Goal: Information Seeking & Learning: Find specific fact

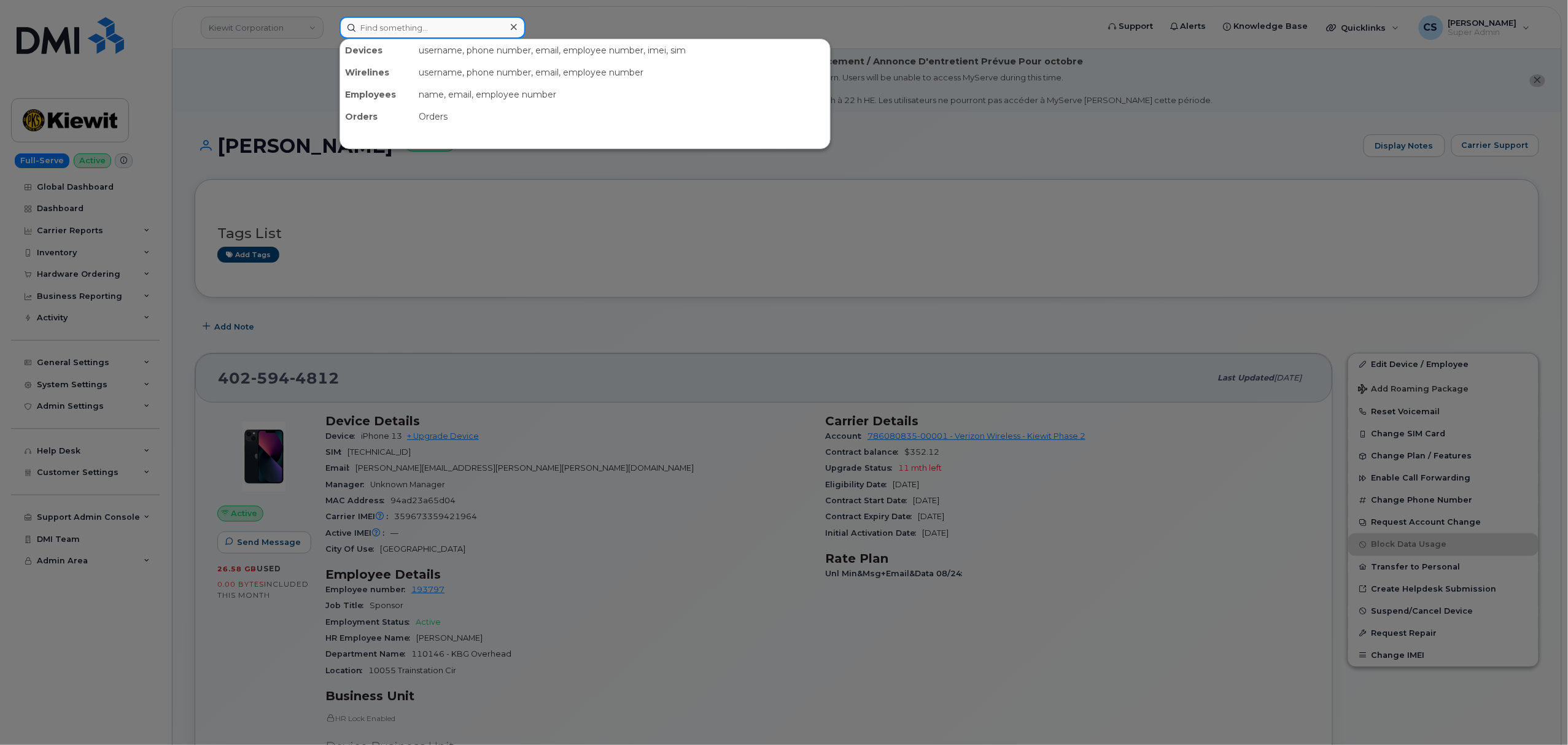
click at [437, 26] on input at bounding box center [432, 27] width 186 height 22
paste input "8382676301"
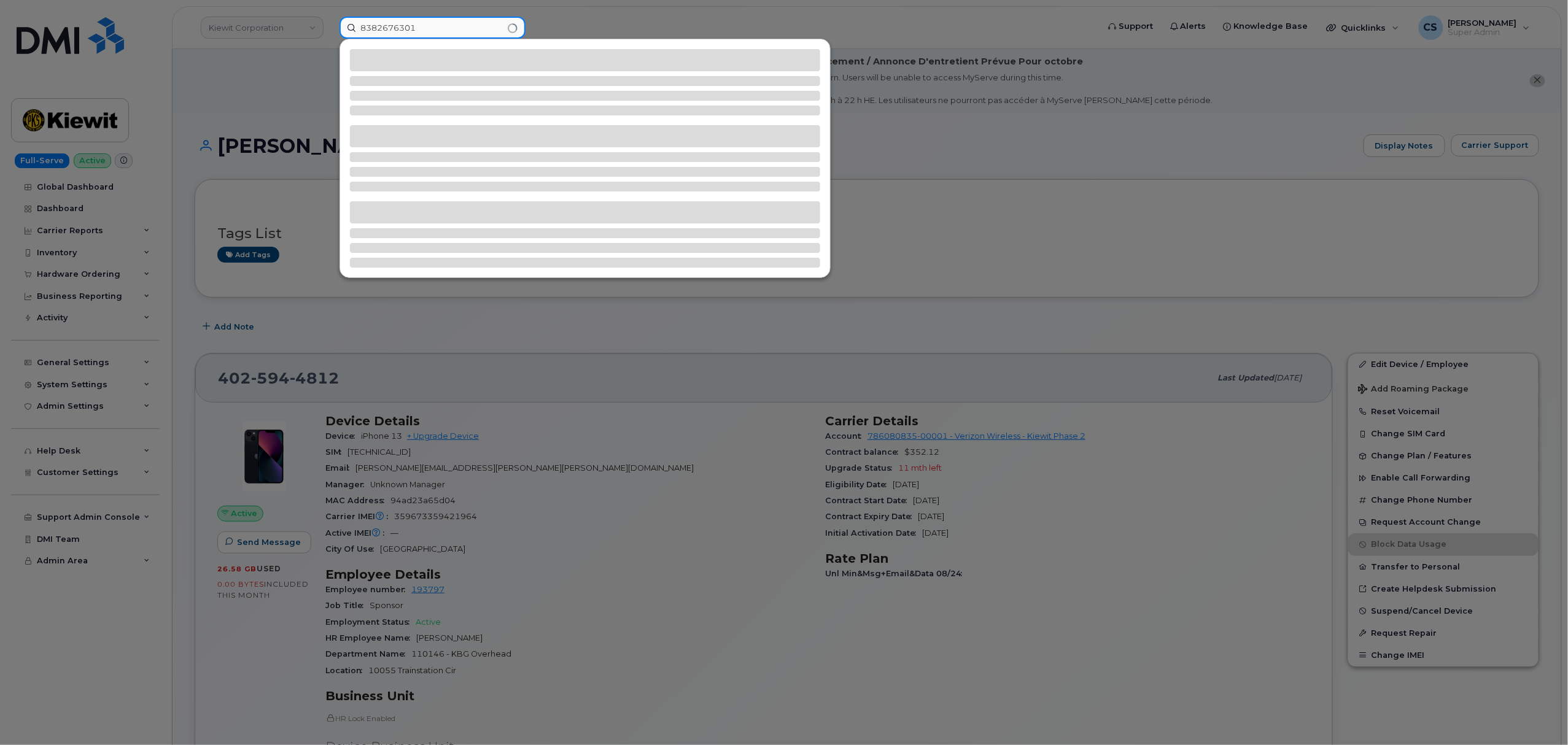
type input "8382676301"
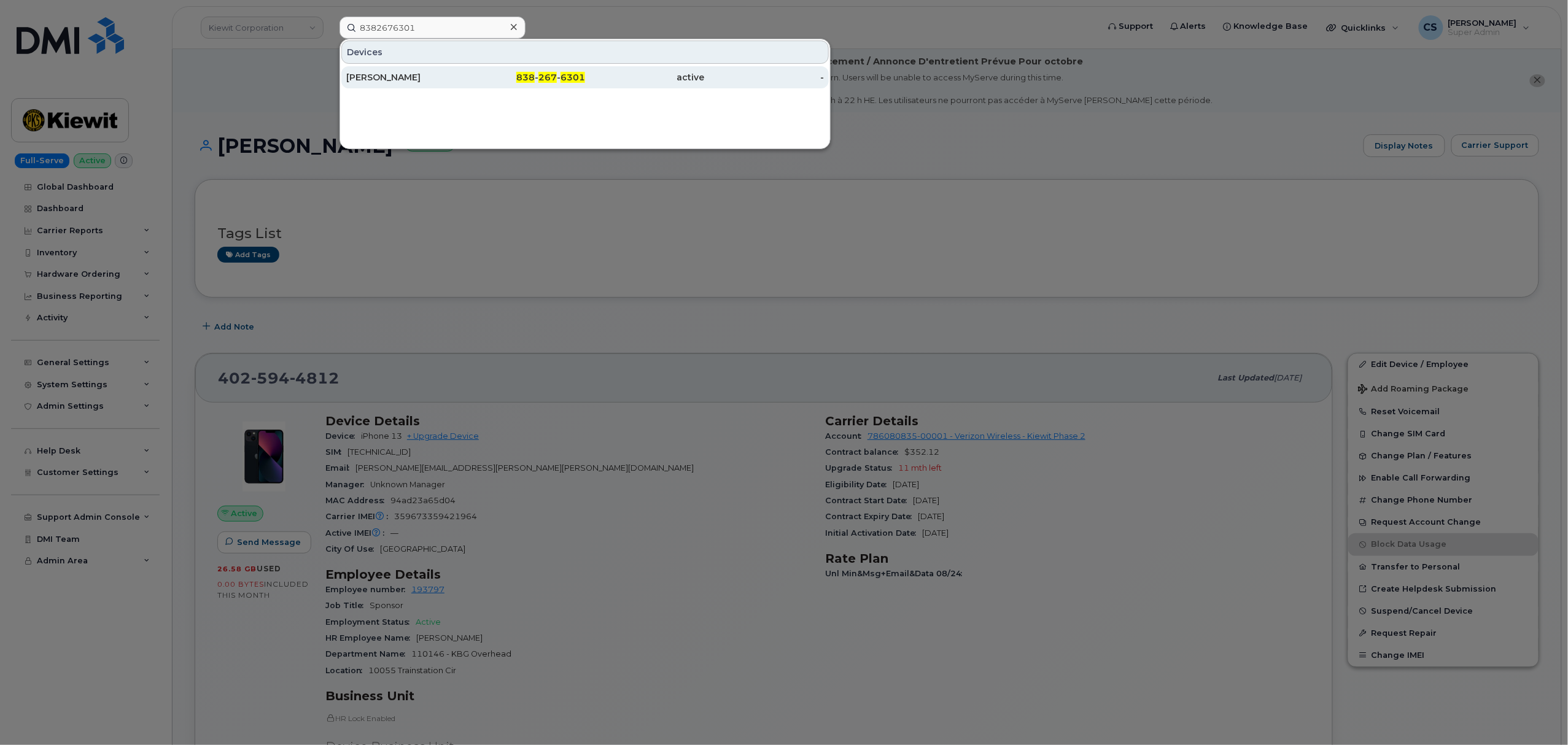
click at [544, 76] on span "267" at bounding box center [548, 77] width 19 height 11
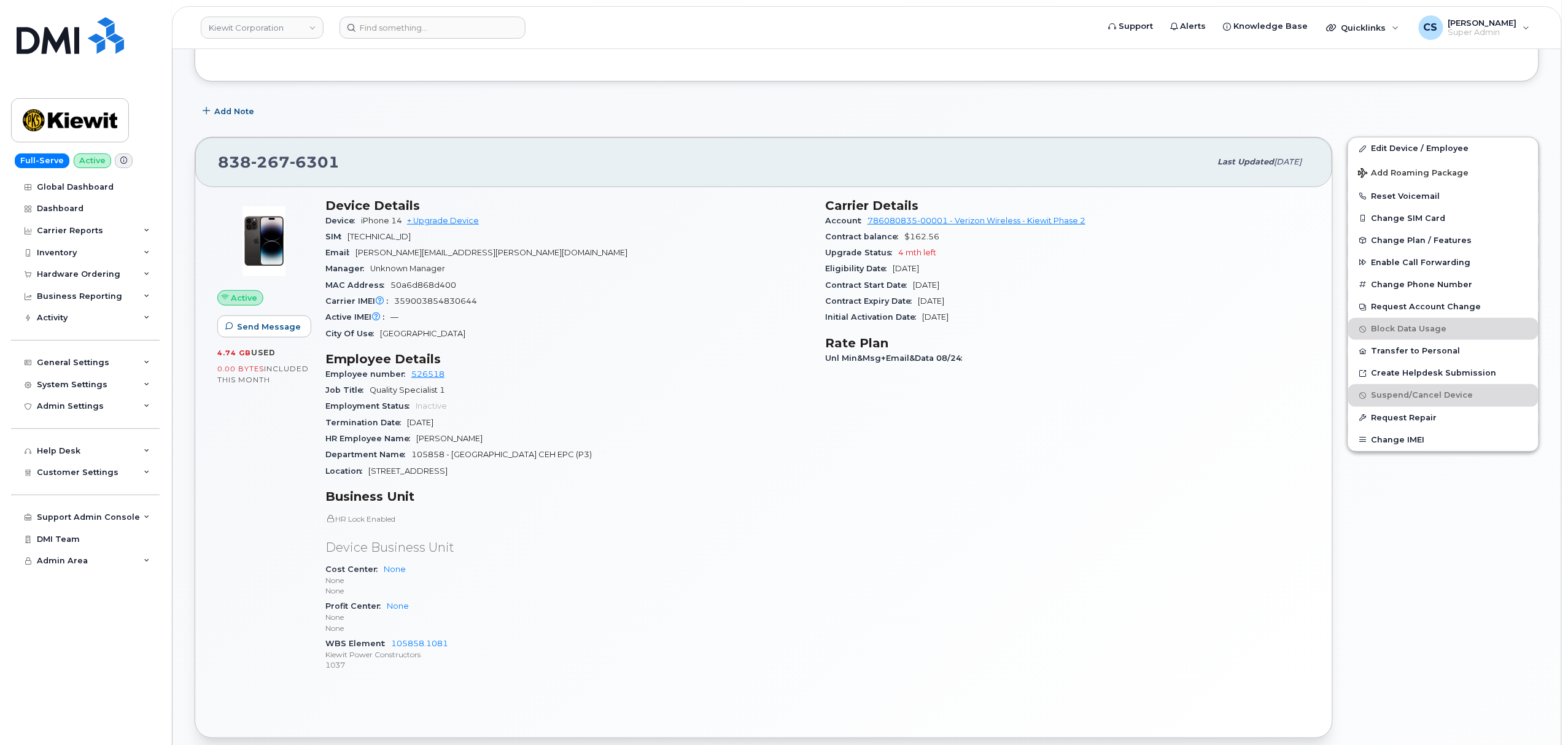
scroll to position [50, 0]
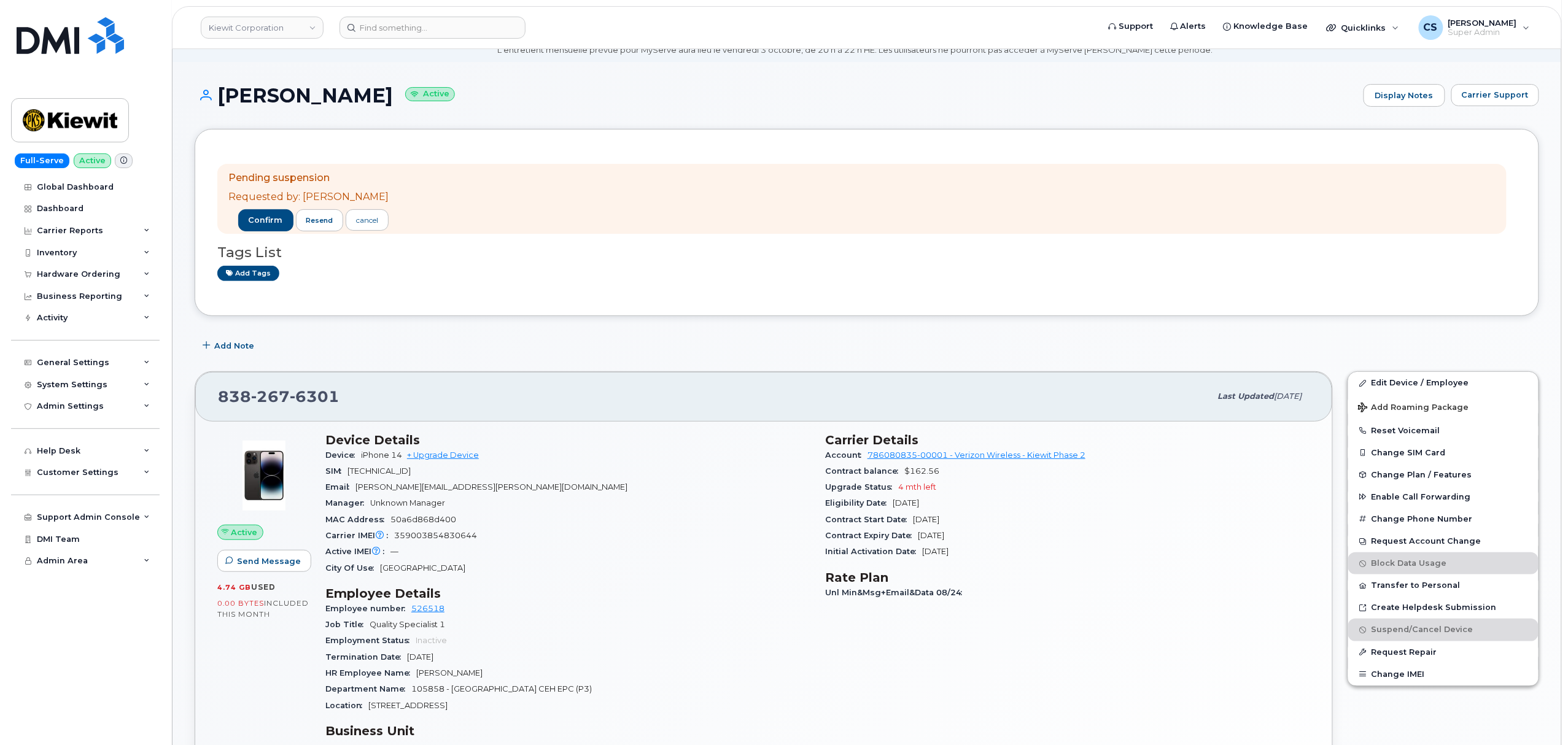
click at [316, 394] on span "6301" at bounding box center [315, 396] width 49 height 19
copy span "838 267 6301"
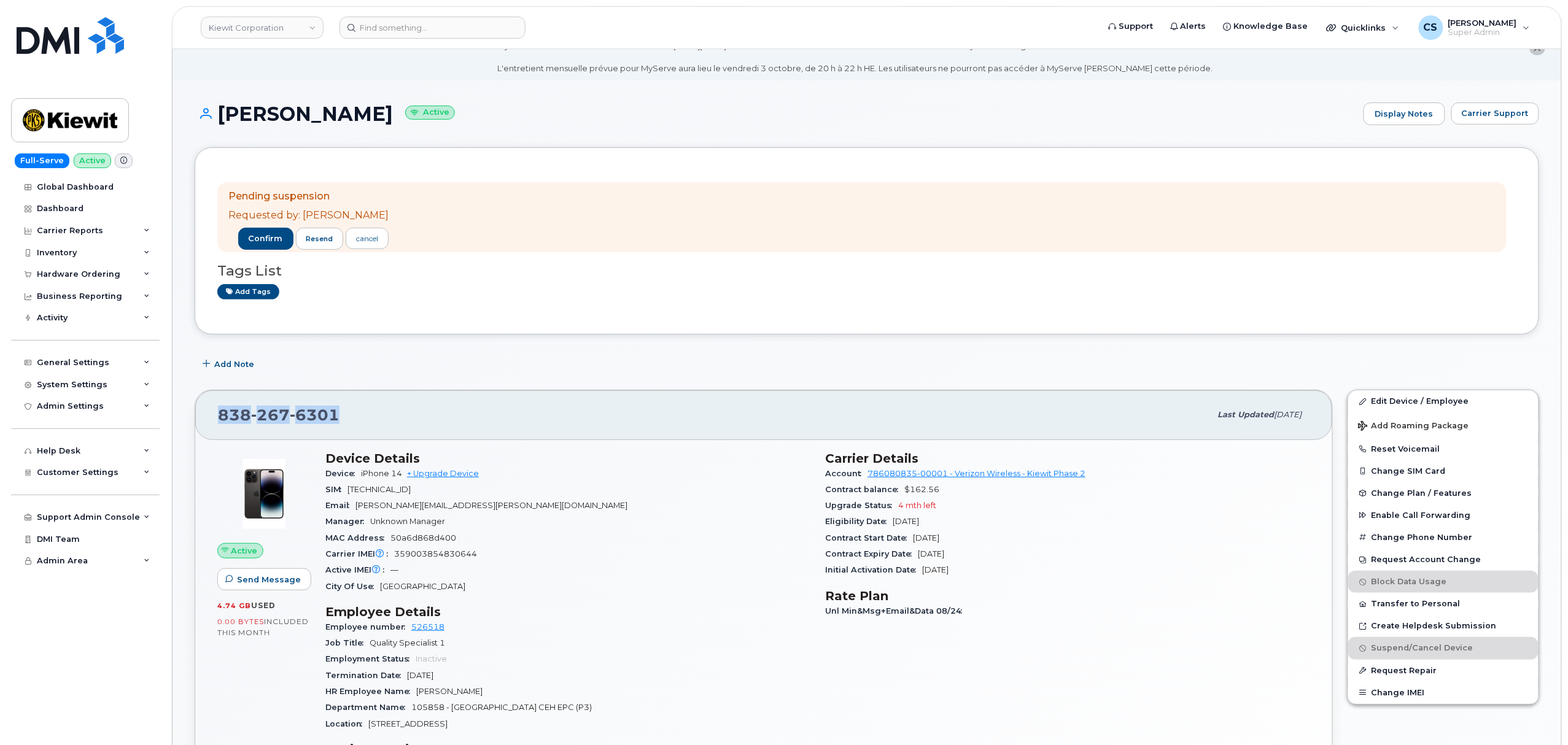
scroll to position [0, 0]
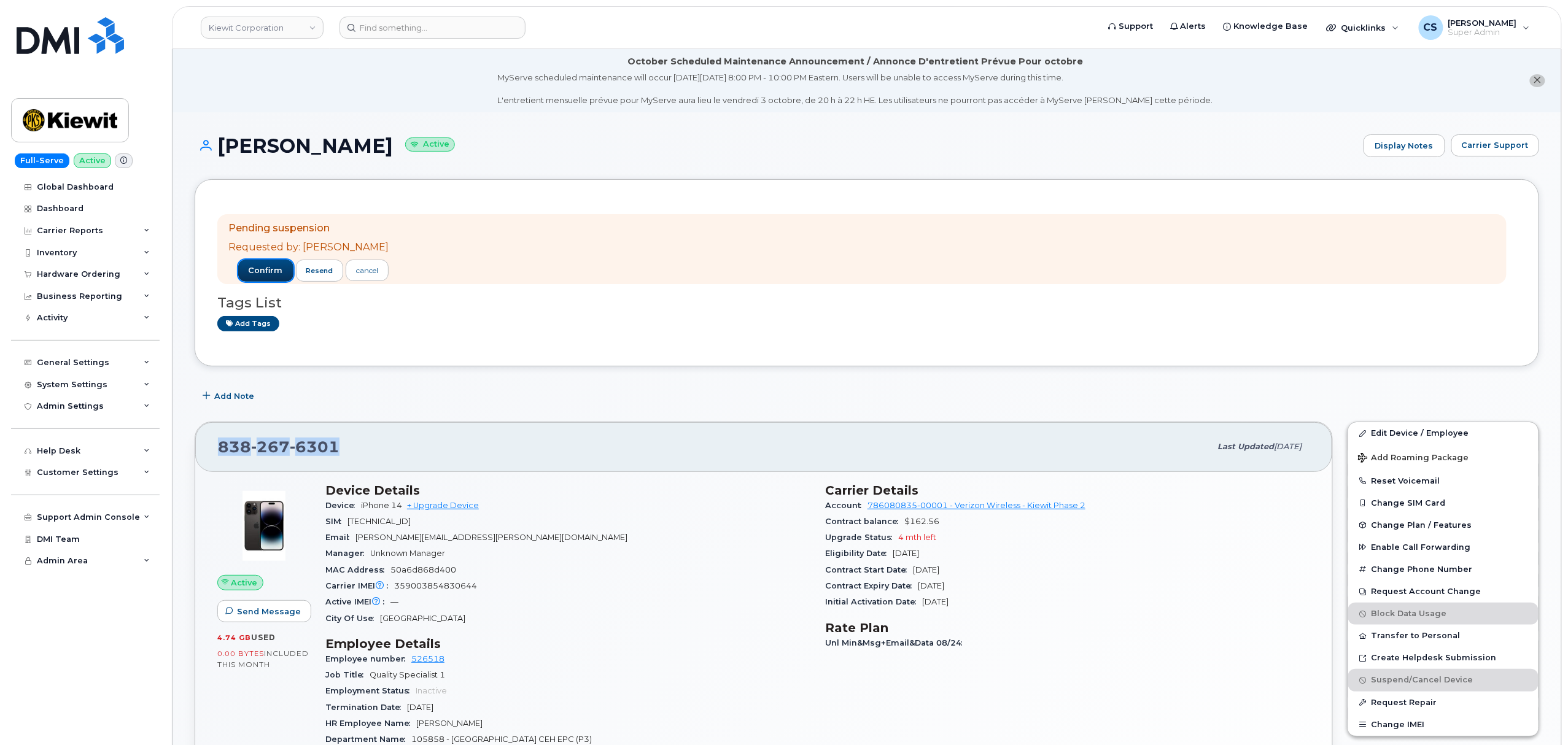
click at [256, 273] on span "confirm" at bounding box center [265, 270] width 34 height 11
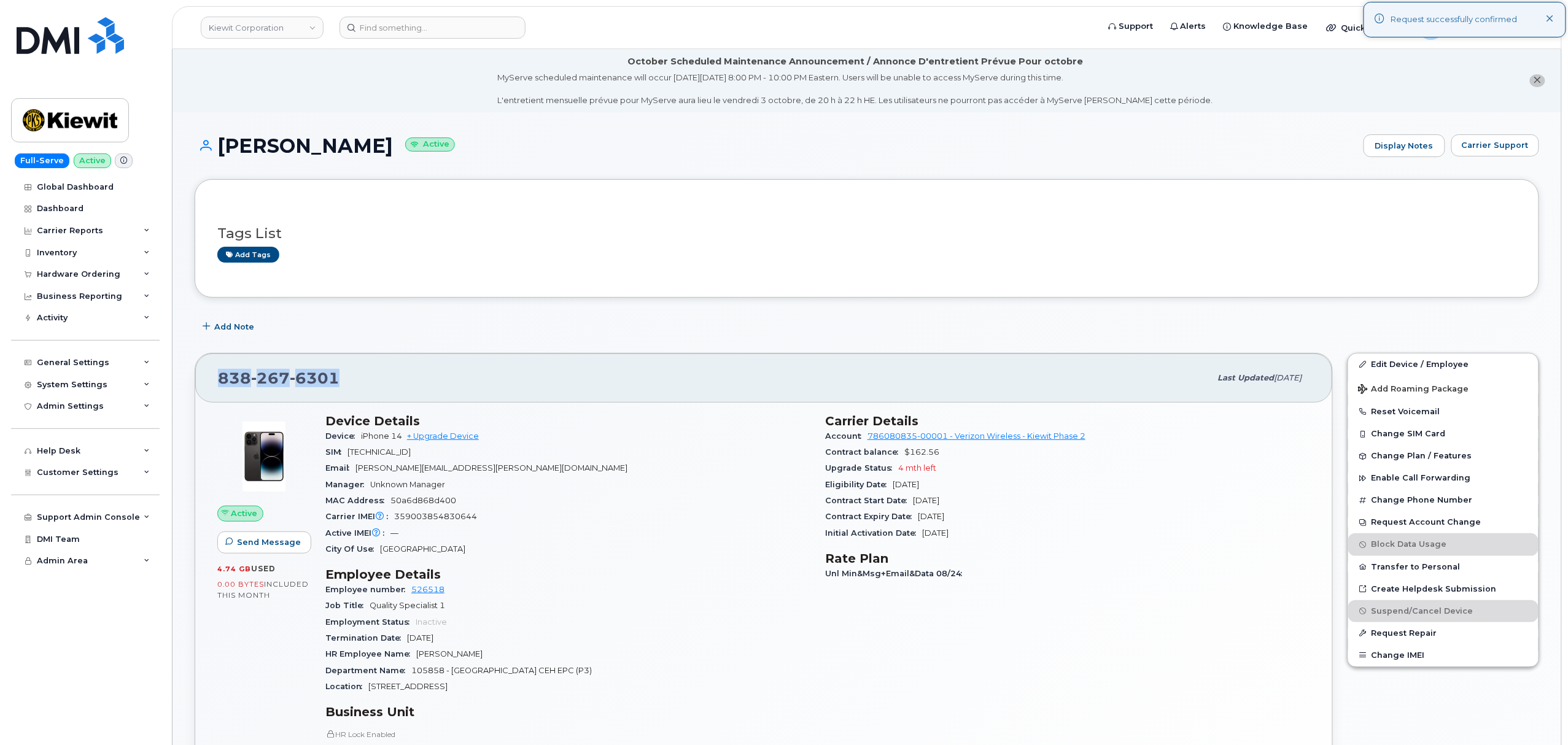
copy span "838 267 6301"
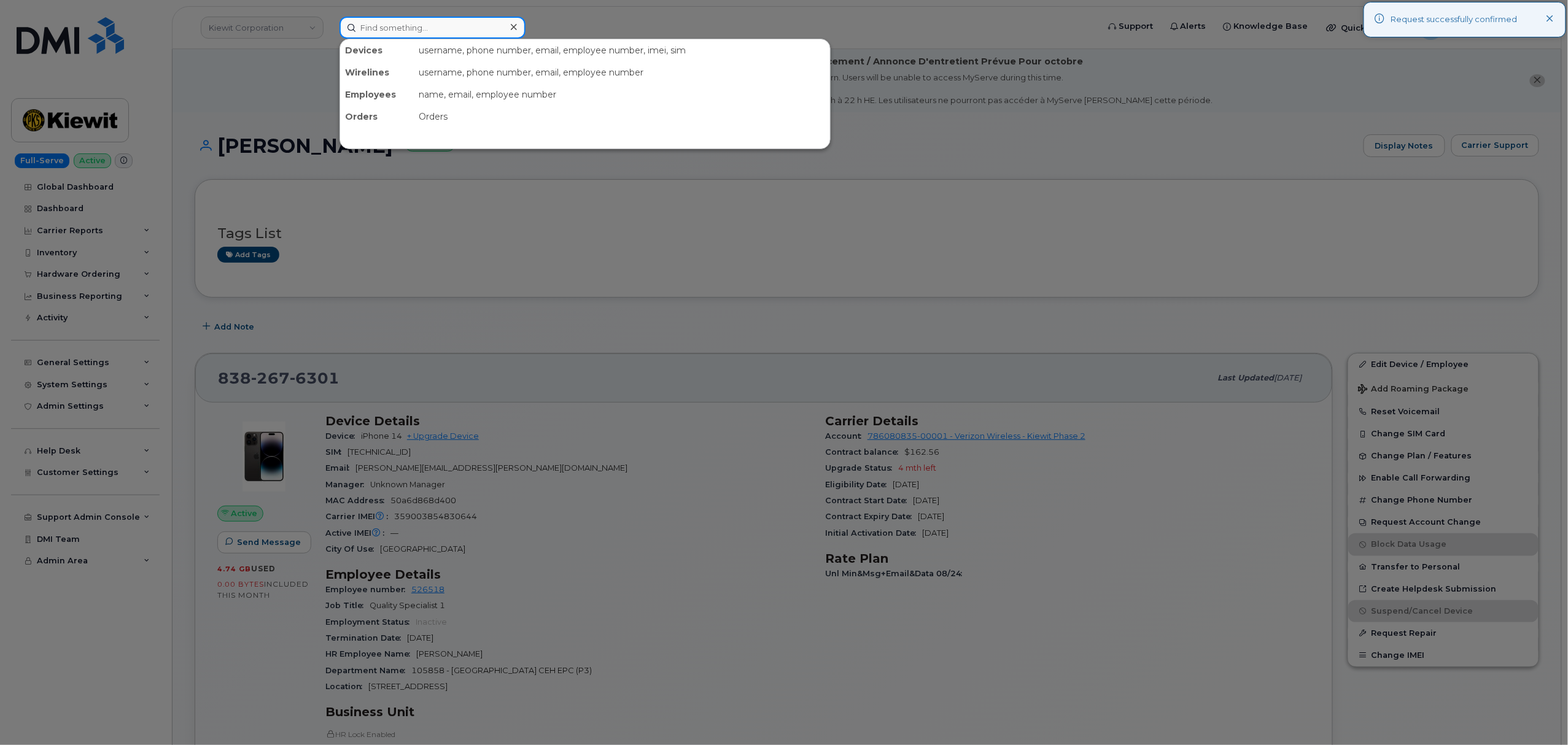
click at [430, 36] on input at bounding box center [432, 27] width 186 height 22
click at [430, 28] on input at bounding box center [432, 27] width 186 height 22
paste input "8382676301"
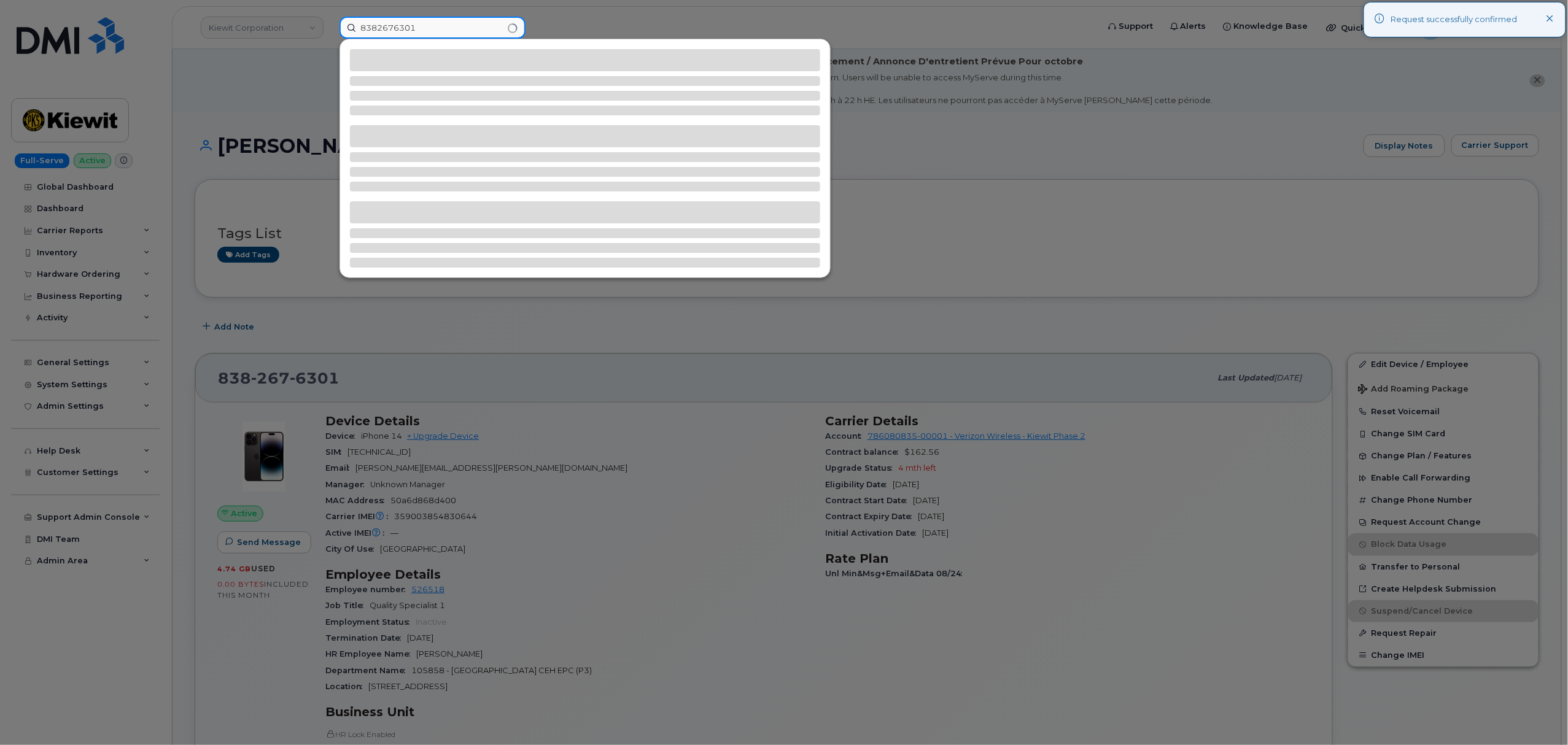
type input "8382676301"
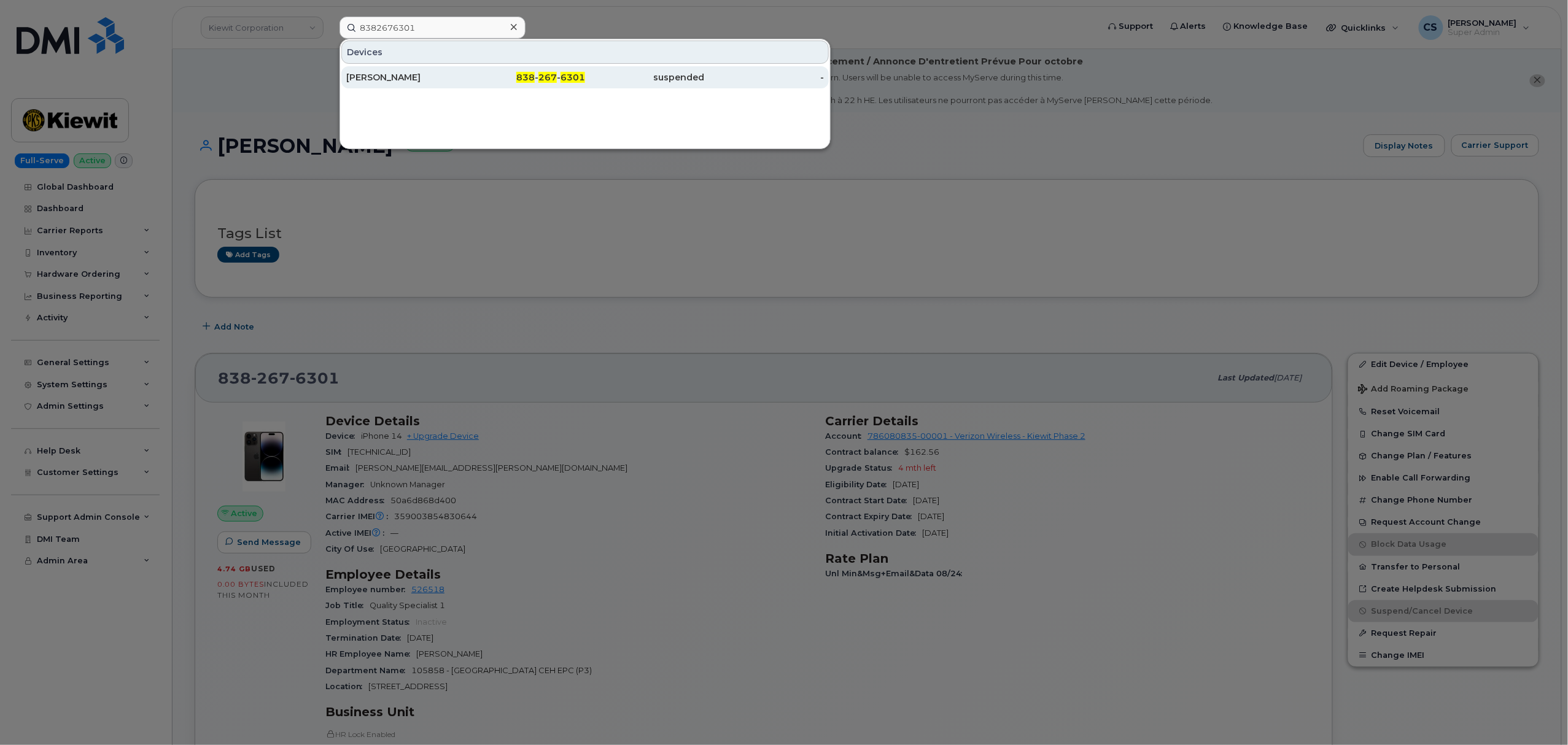
click at [545, 78] on span "267" at bounding box center [548, 77] width 19 height 11
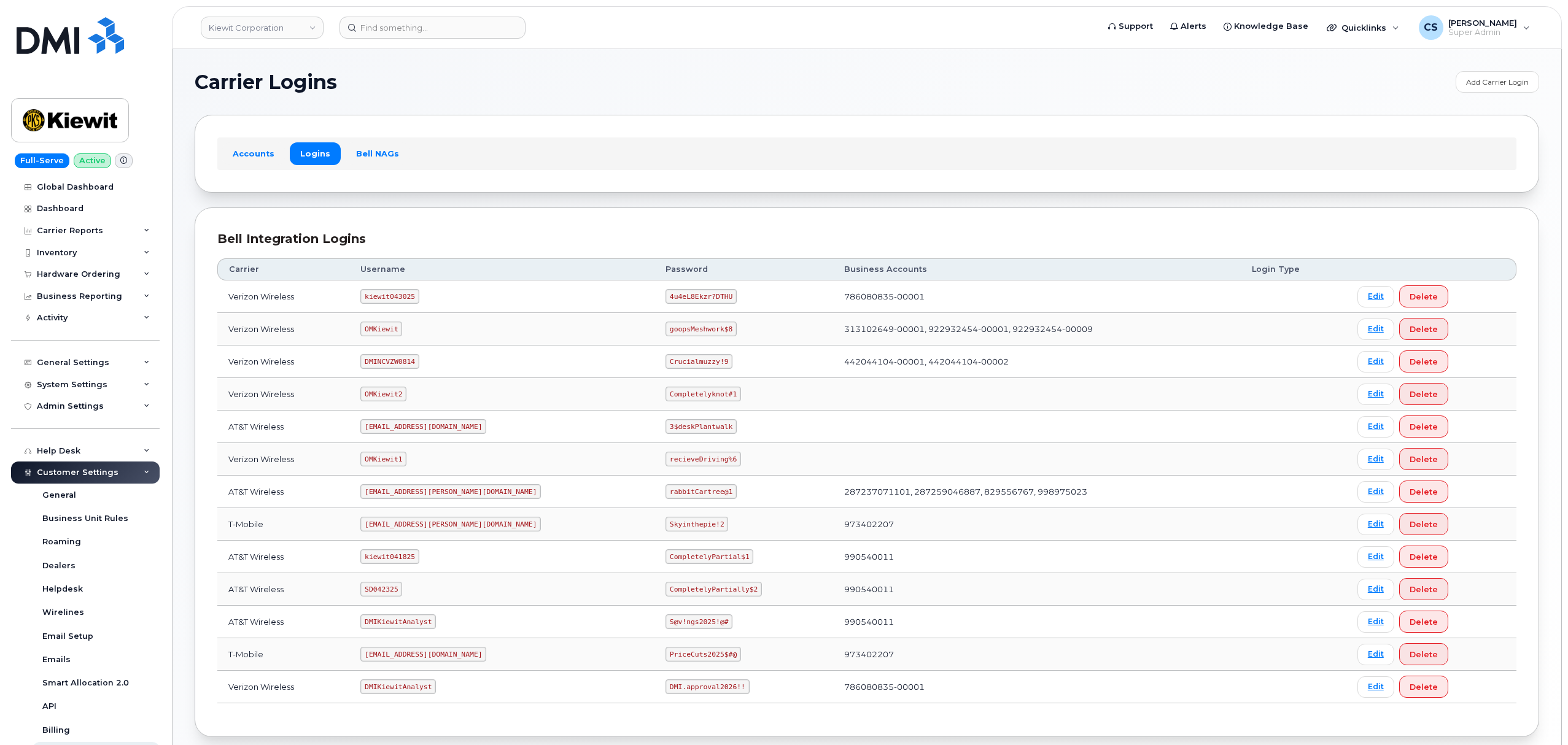
scroll to position [67, 0]
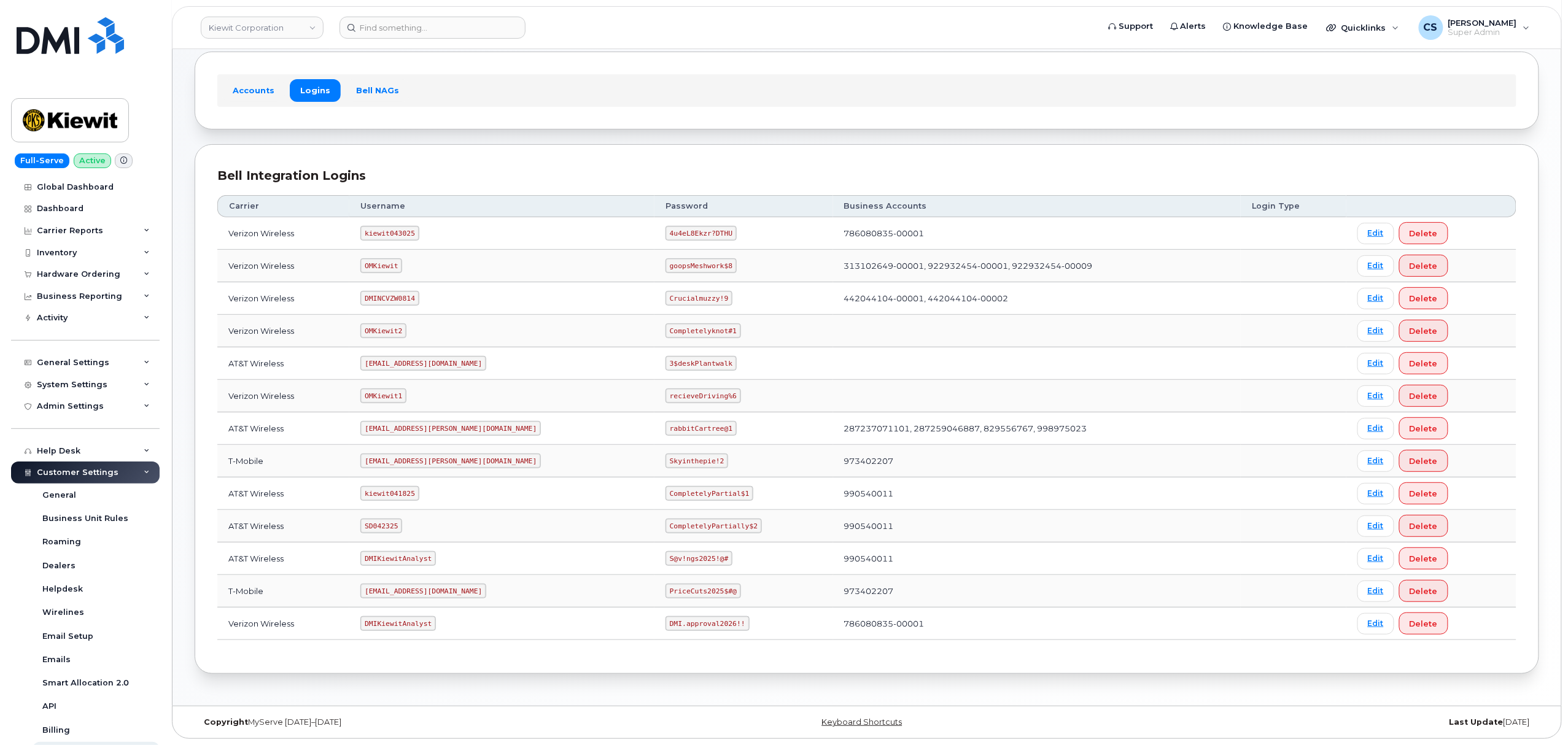
click at [391, 232] on code "kiewit043025" at bounding box center [390, 233] width 59 height 14
copy code "kiewit043025"
drag, startPoint x: 669, startPoint y: 232, endPoint x: 595, endPoint y: 229, distance: 74.1
click at [595, 229] on tr "Verizon Wireless kiewit043025 4u4eL8Ekzr?DTHU 786080835-00001 Edit Delete" at bounding box center [866, 233] width 1299 height 32
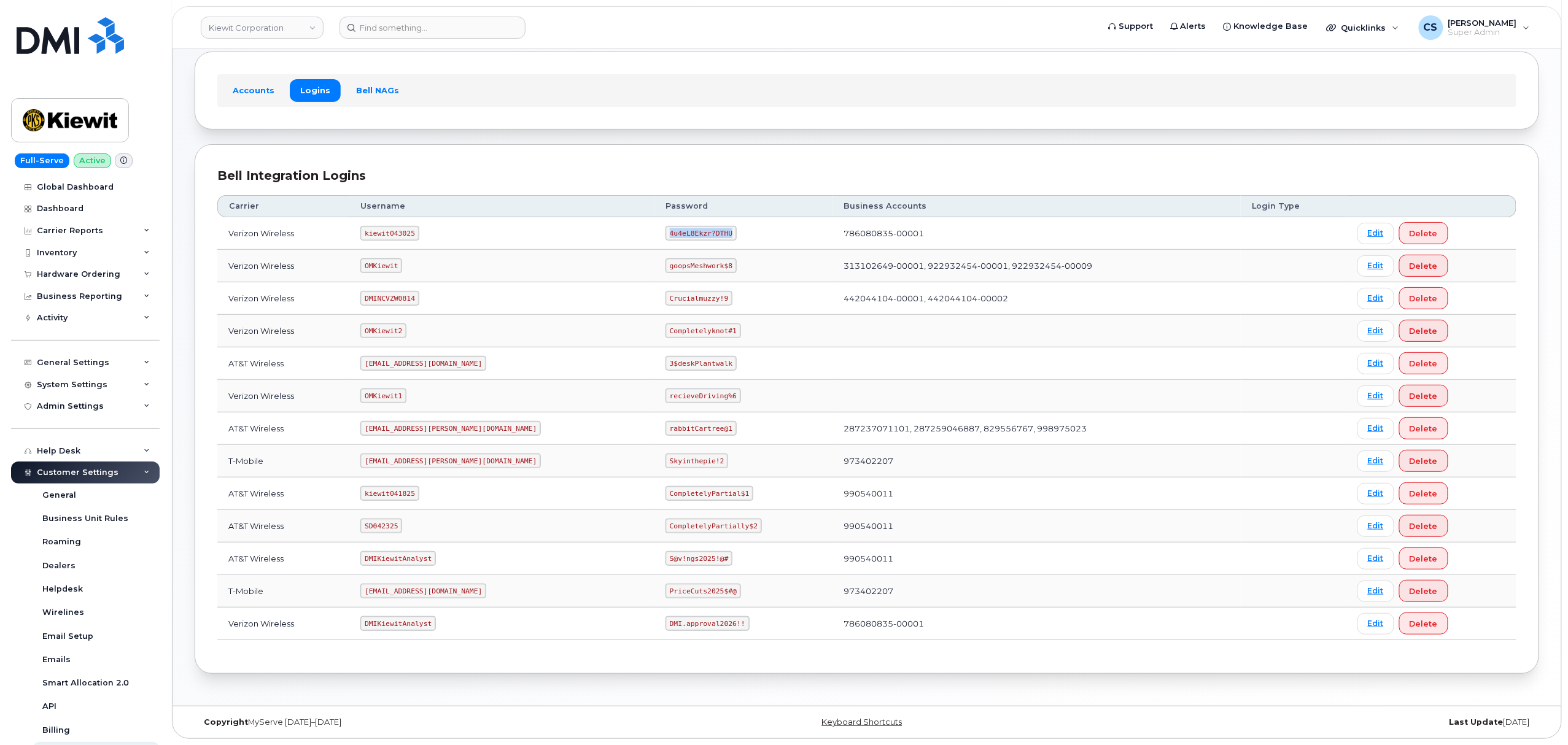
copy tr "4u4eL8Ekzr?DTHU"
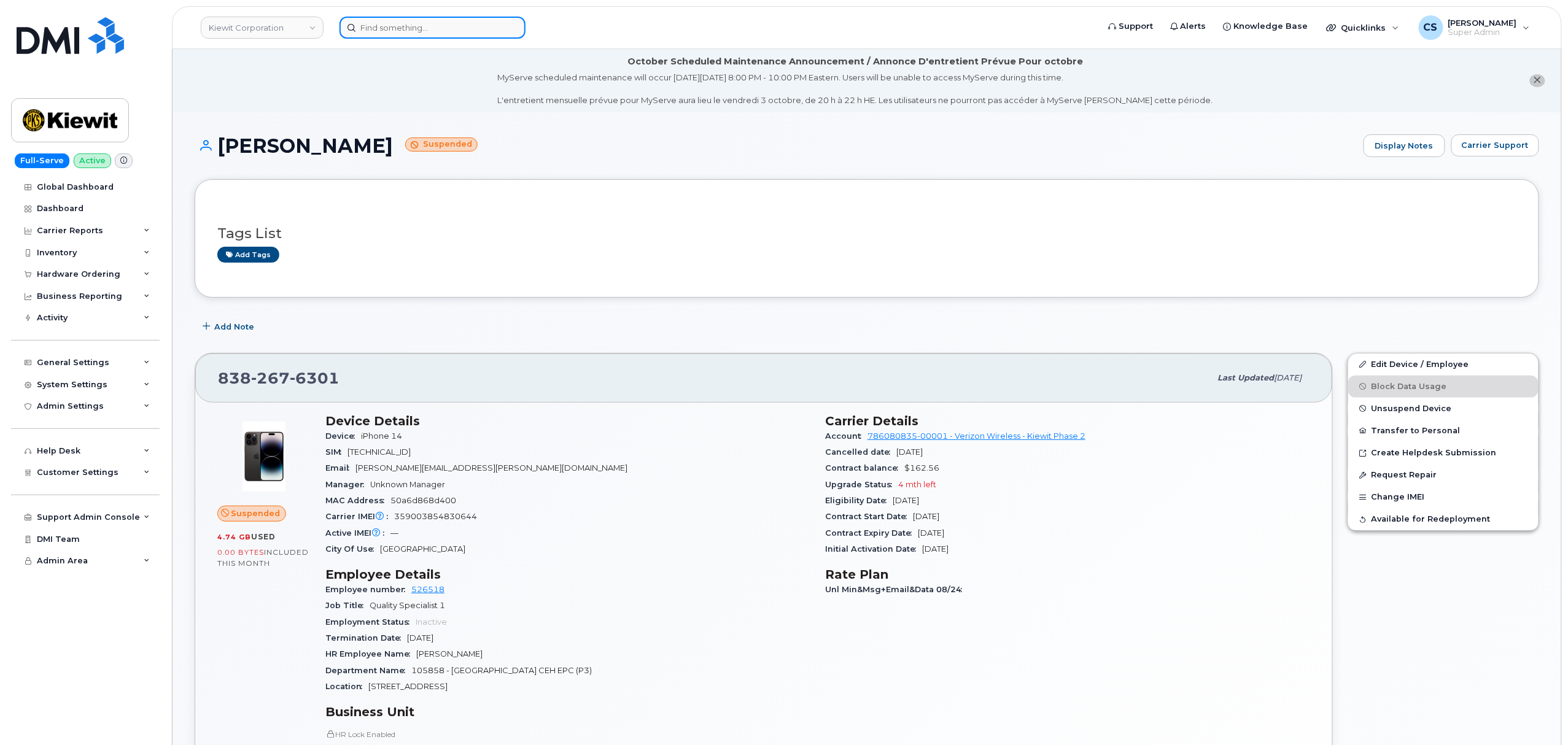
click at [430, 30] on input at bounding box center [432, 27] width 186 height 22
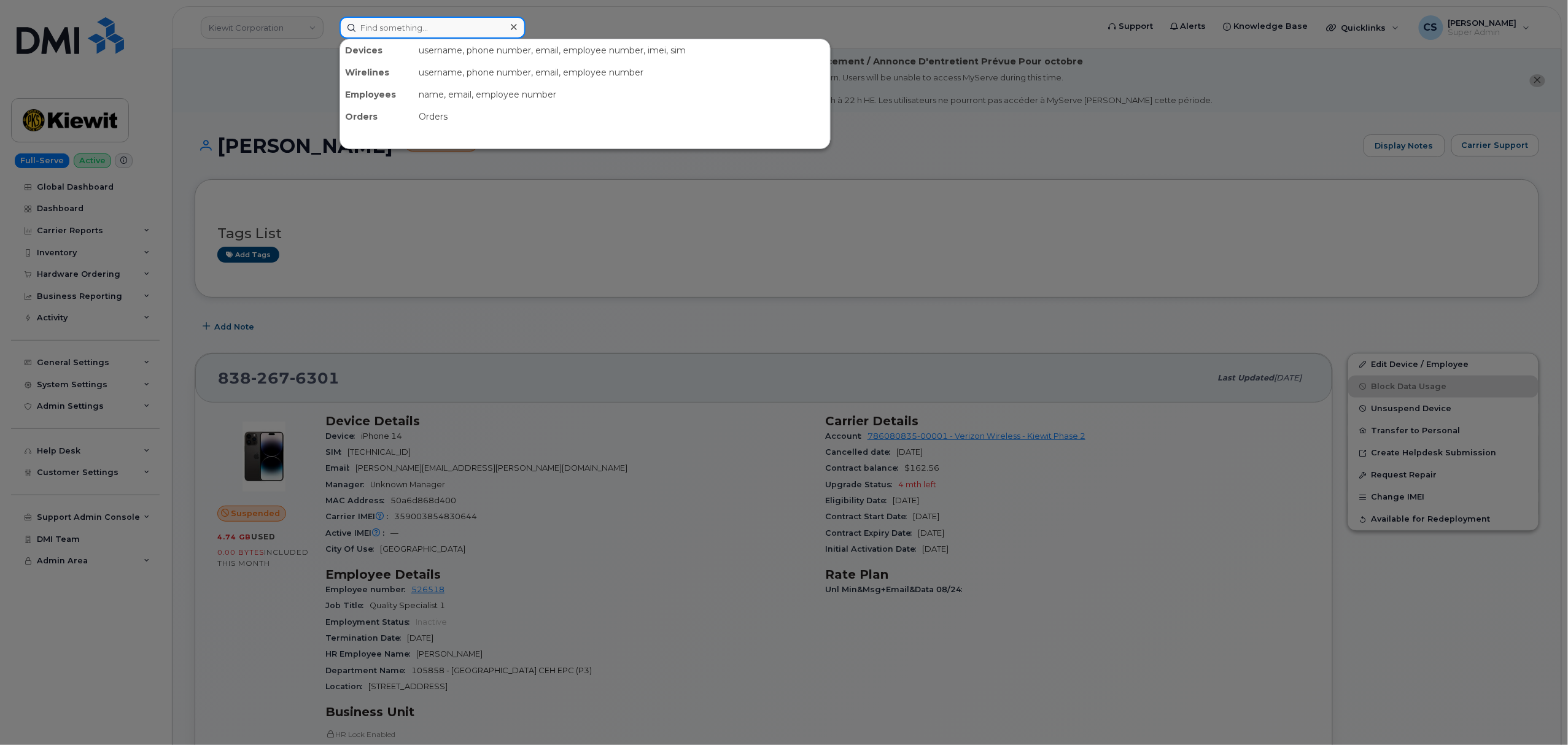
paste input "8088300947"
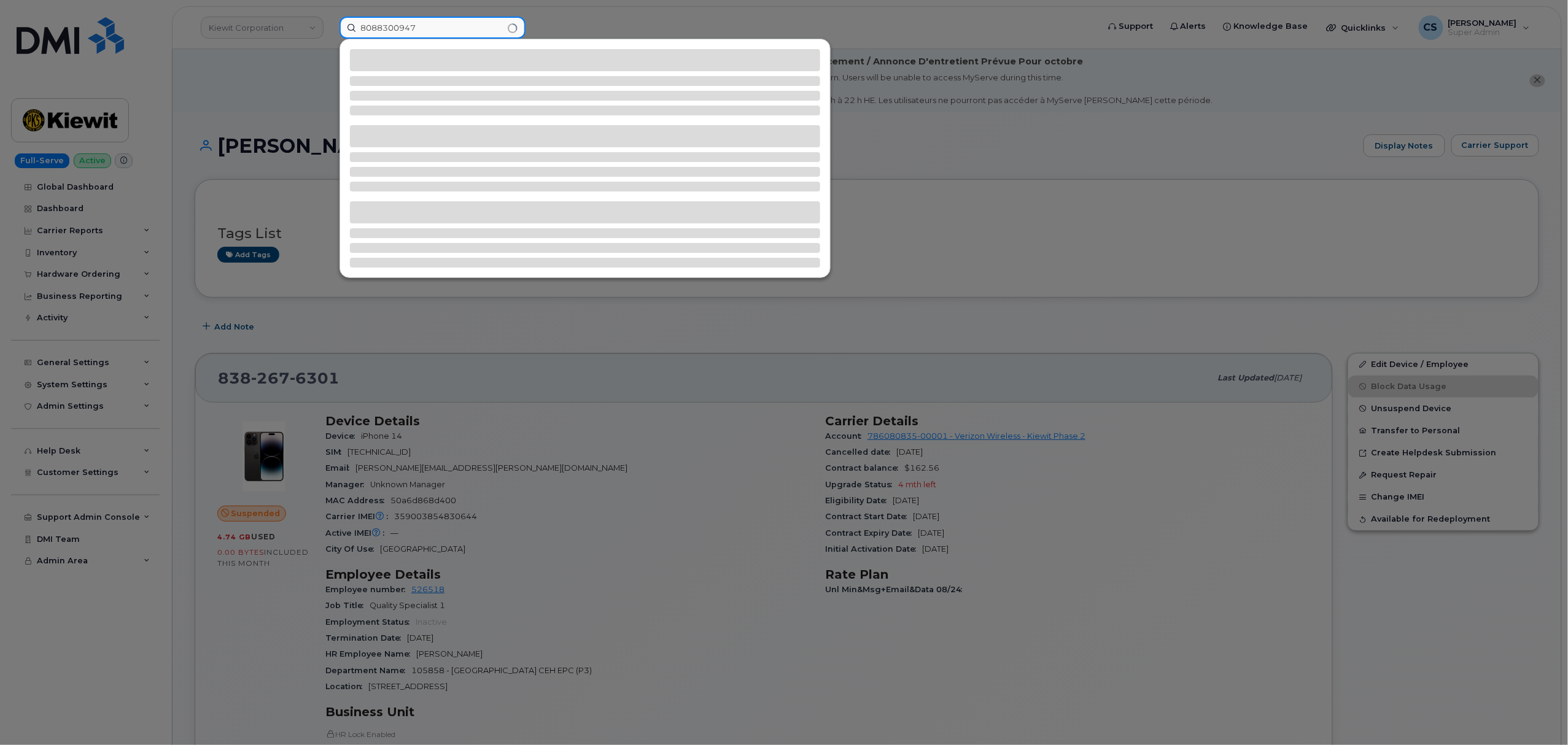
type input "8088300947"
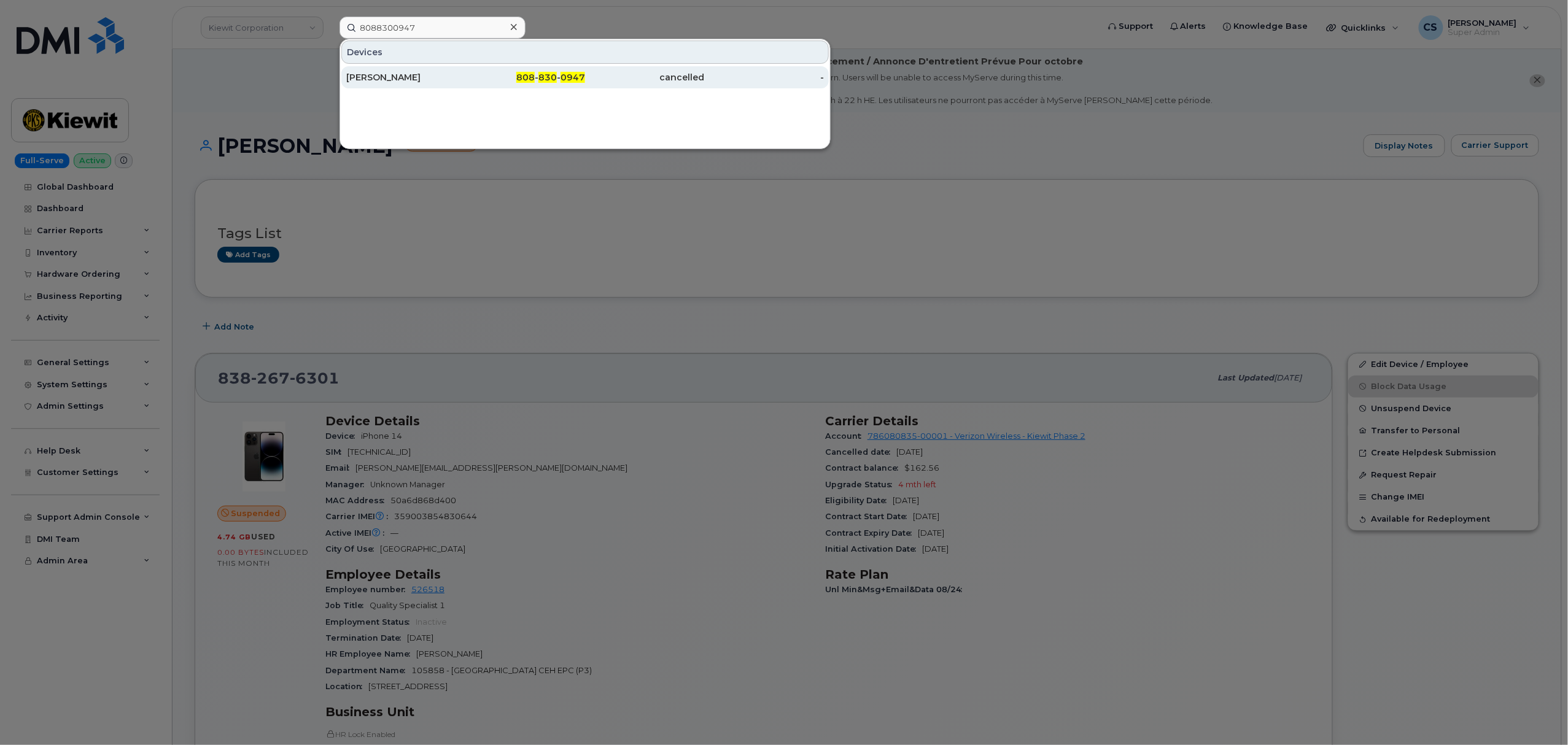
click at [551, 74] on span "830" at bounding box center [548, 77] width 19 height 11
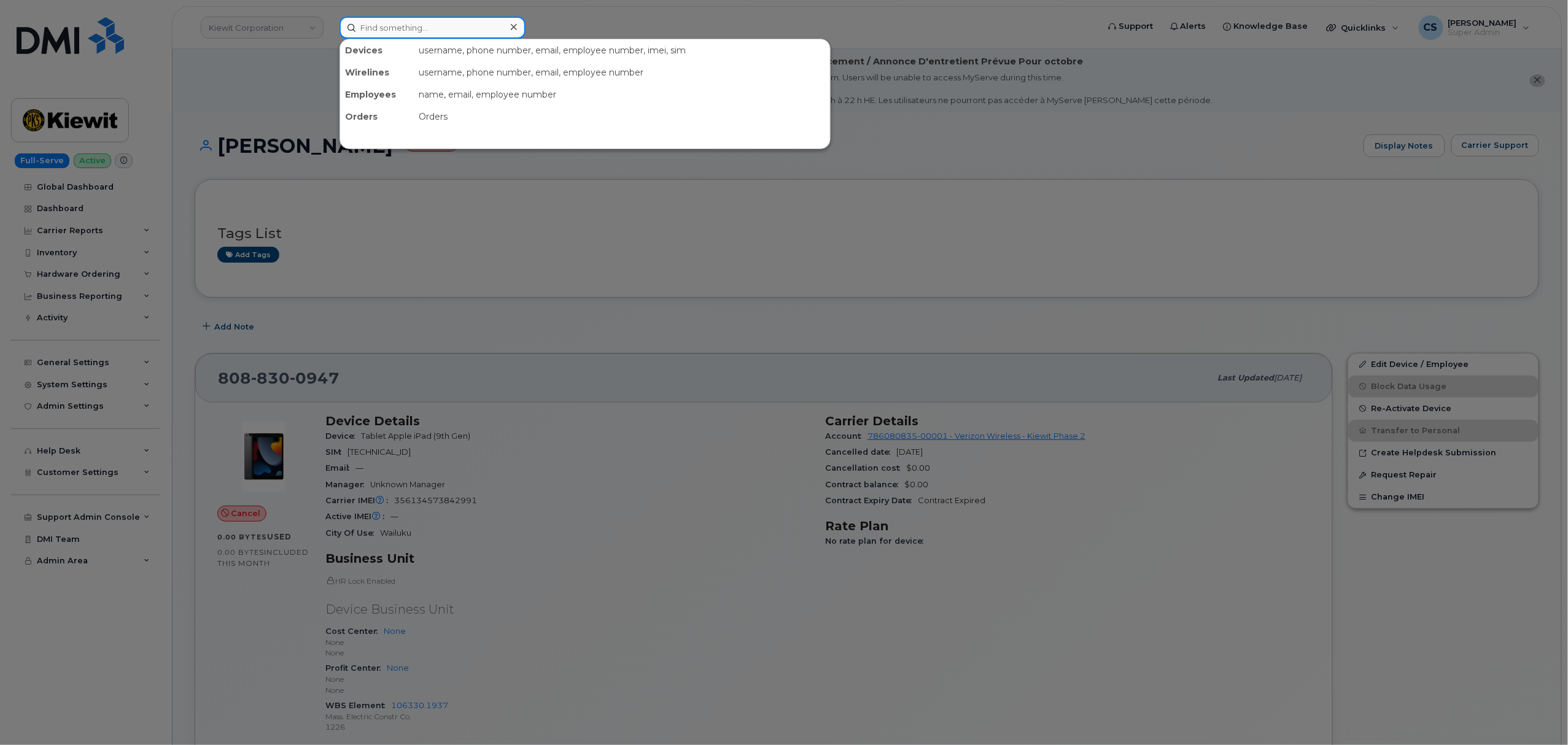
click at [406, 28] on input at bounding box center [432, 27] width 186 height 22
paste input "301052"
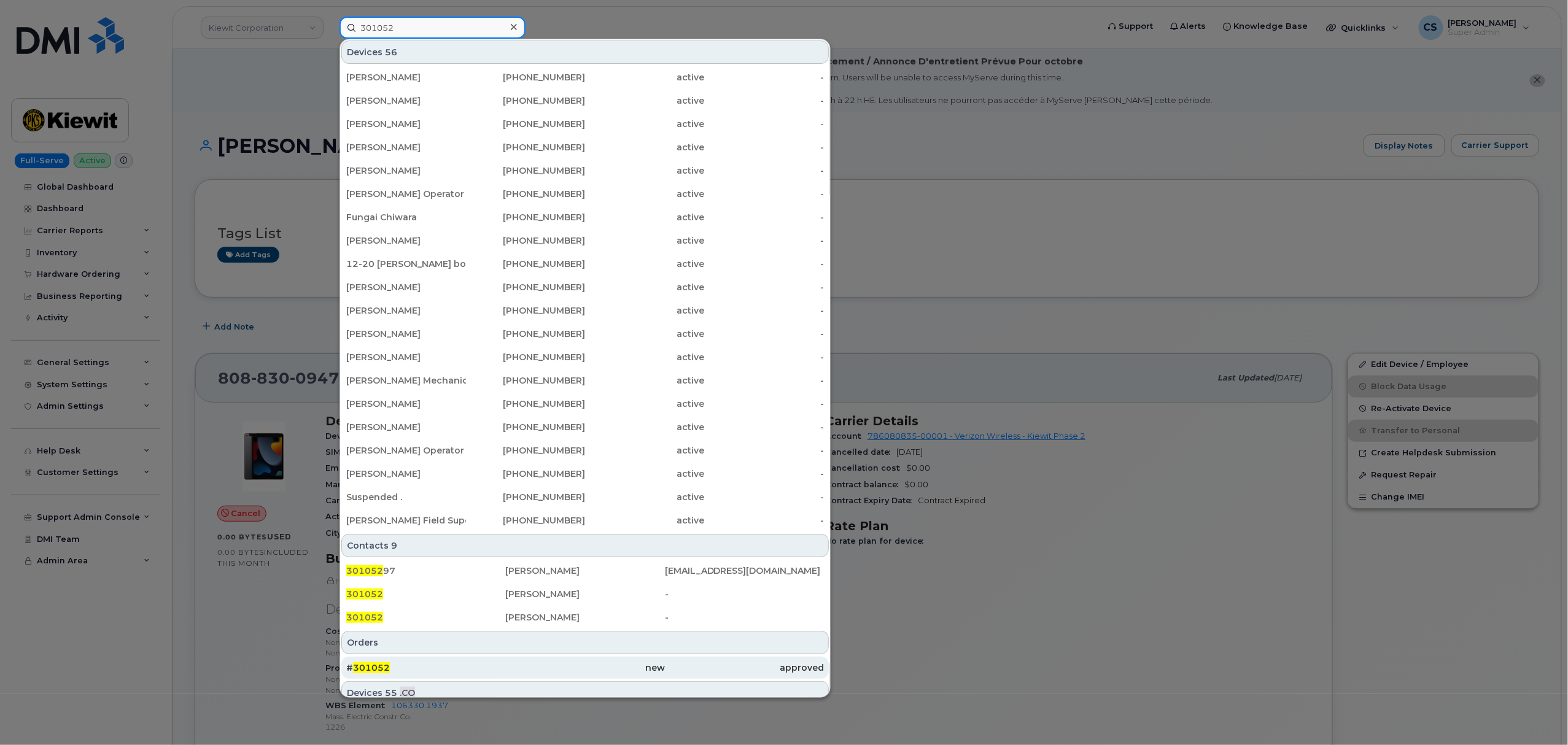
type input "301052"
click at [367, 668] on span "301052" at bounding box center [371, 667] width 37 height 11
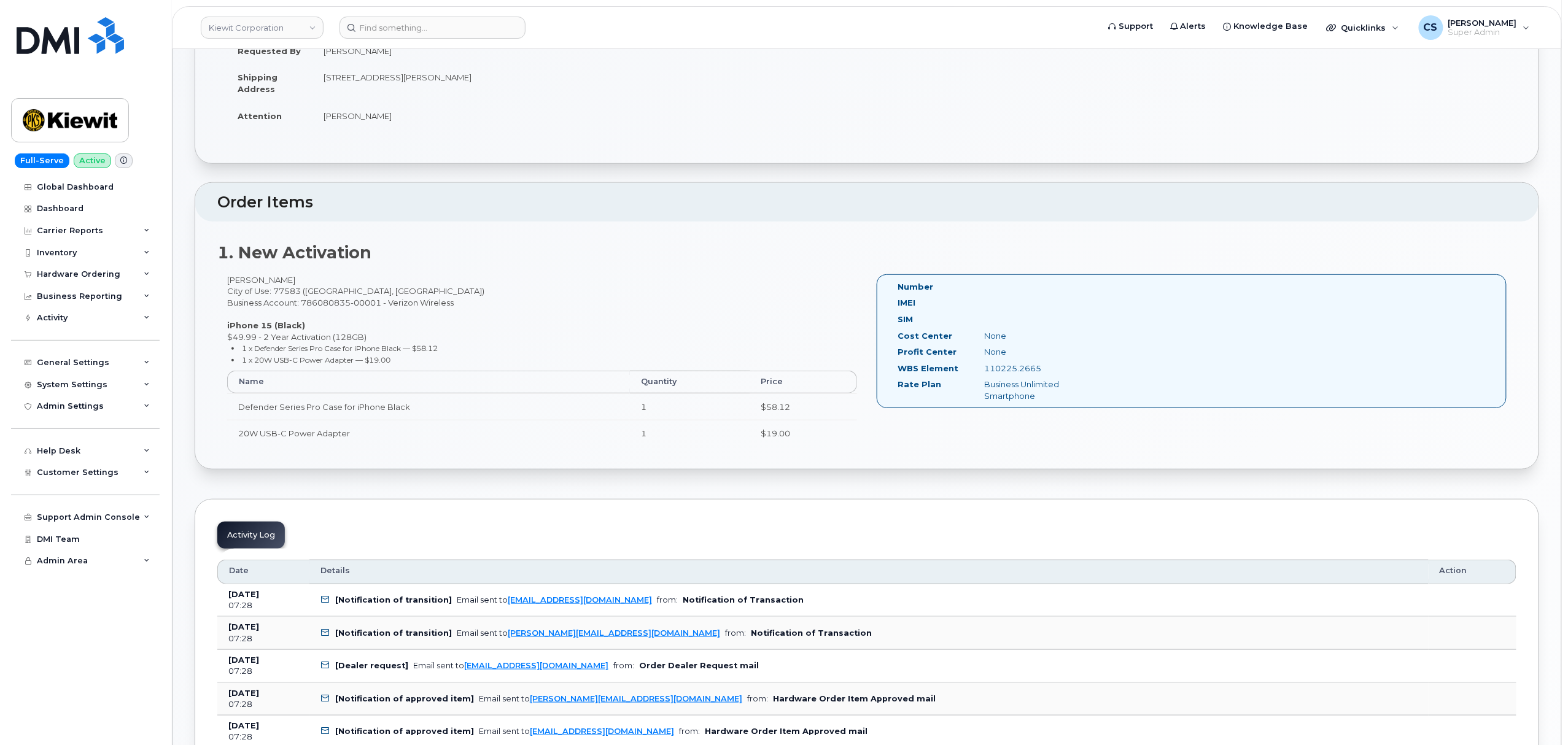
scroll to position [246, 0]
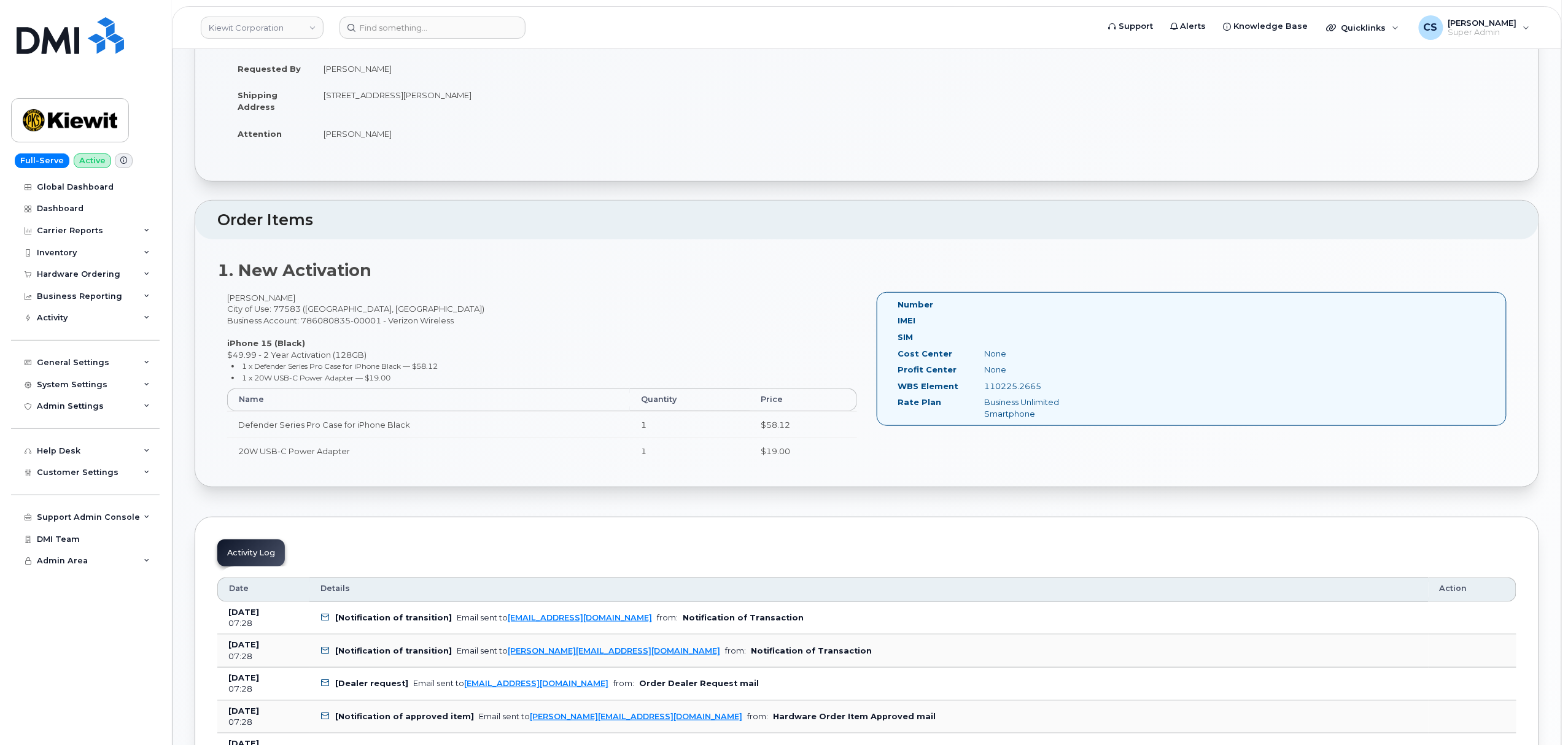
drag, startPoint x: 1042, startPoint y: 389, endPoint x: 986, endPoint y: 390, distance: 56.0
click at [986, 390] on div "110225.2665" at bounding box center [1035, 386] width 122 height 12
copy div "110225.2665"
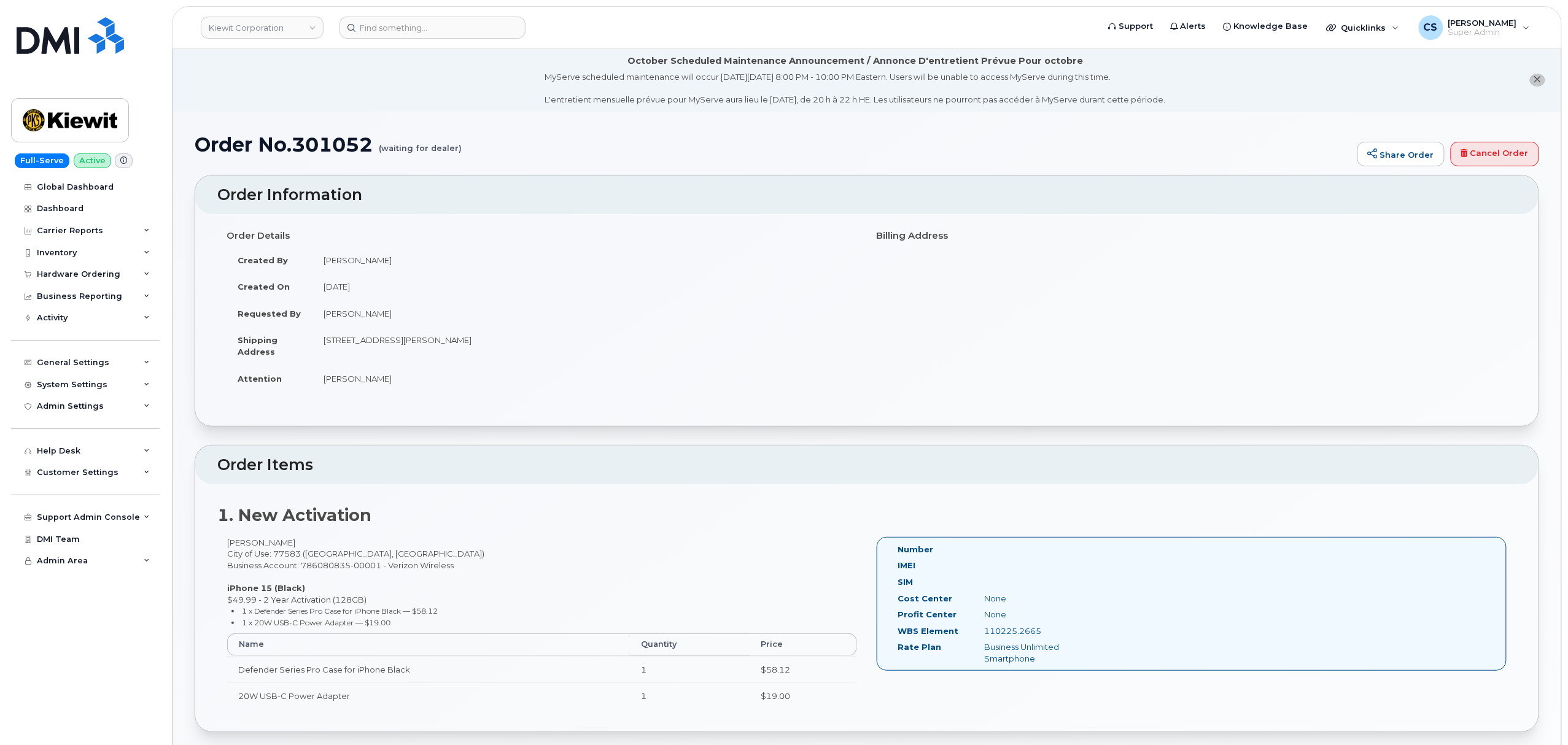
scroll to position [0, 0]
click at [391, 27] on input at bounding box center [432, 27] width 186 height 22
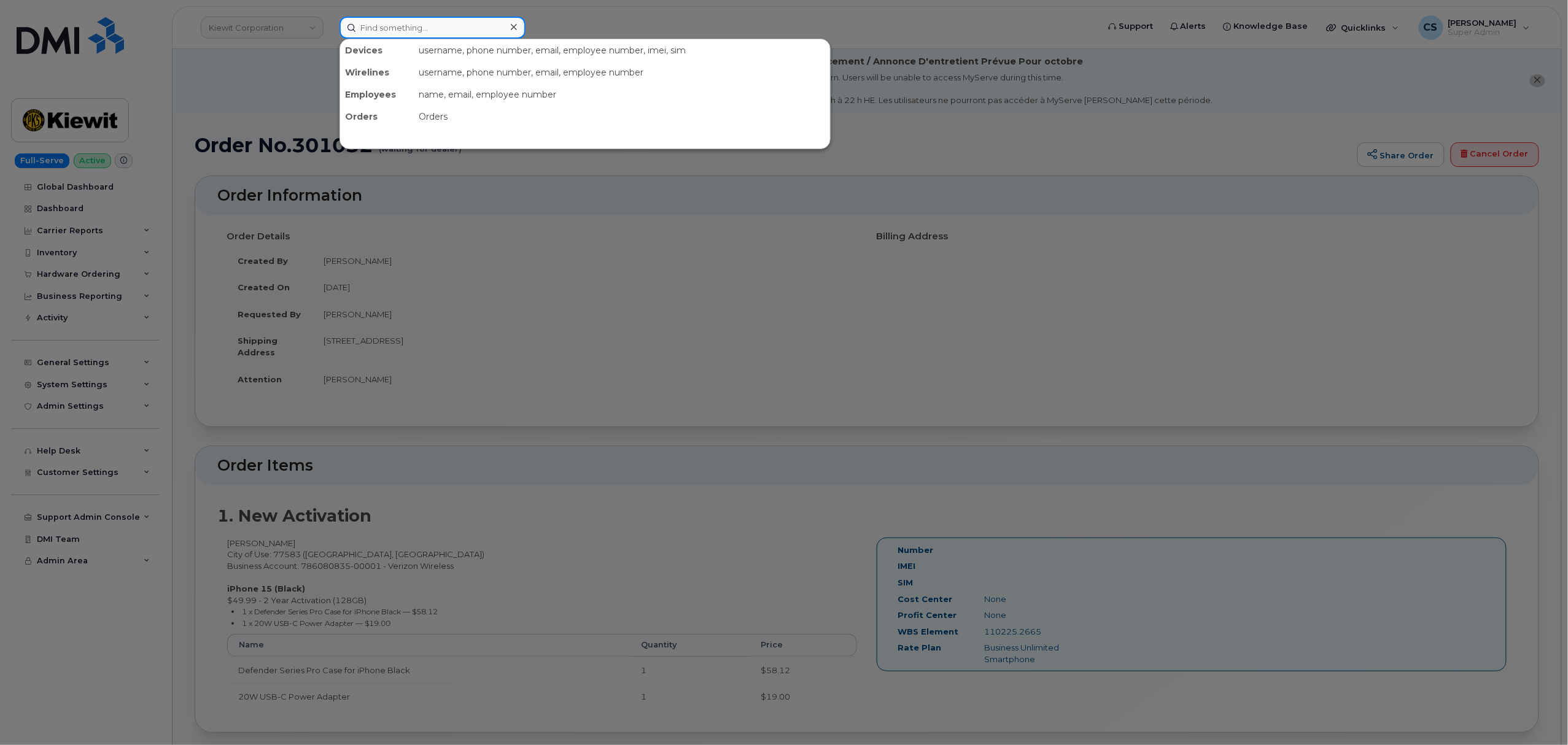
paste input "8088301904"
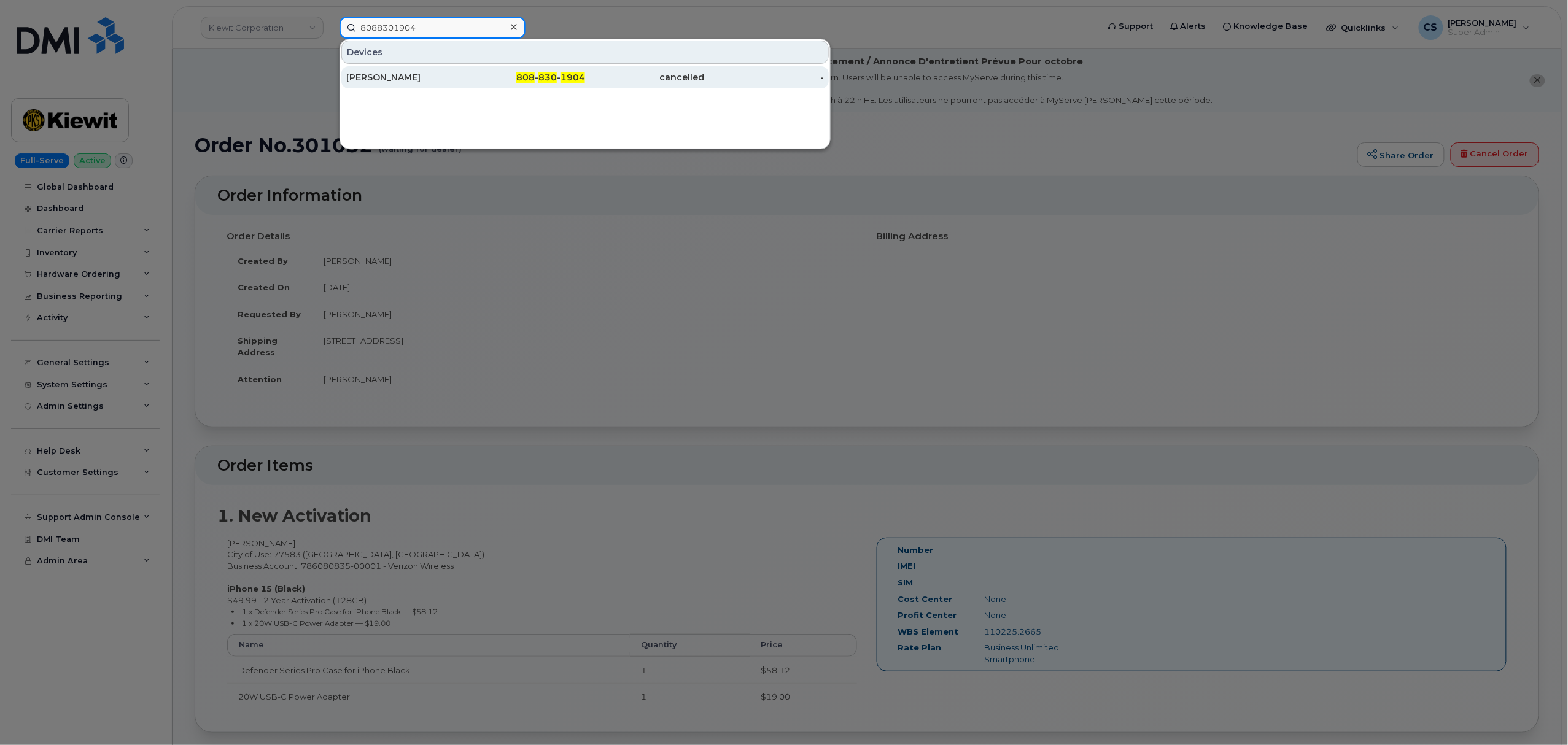
type input "8088301904"
click at [541, 80] on span "830" at bounding box center [548, 77] width 19 height 11
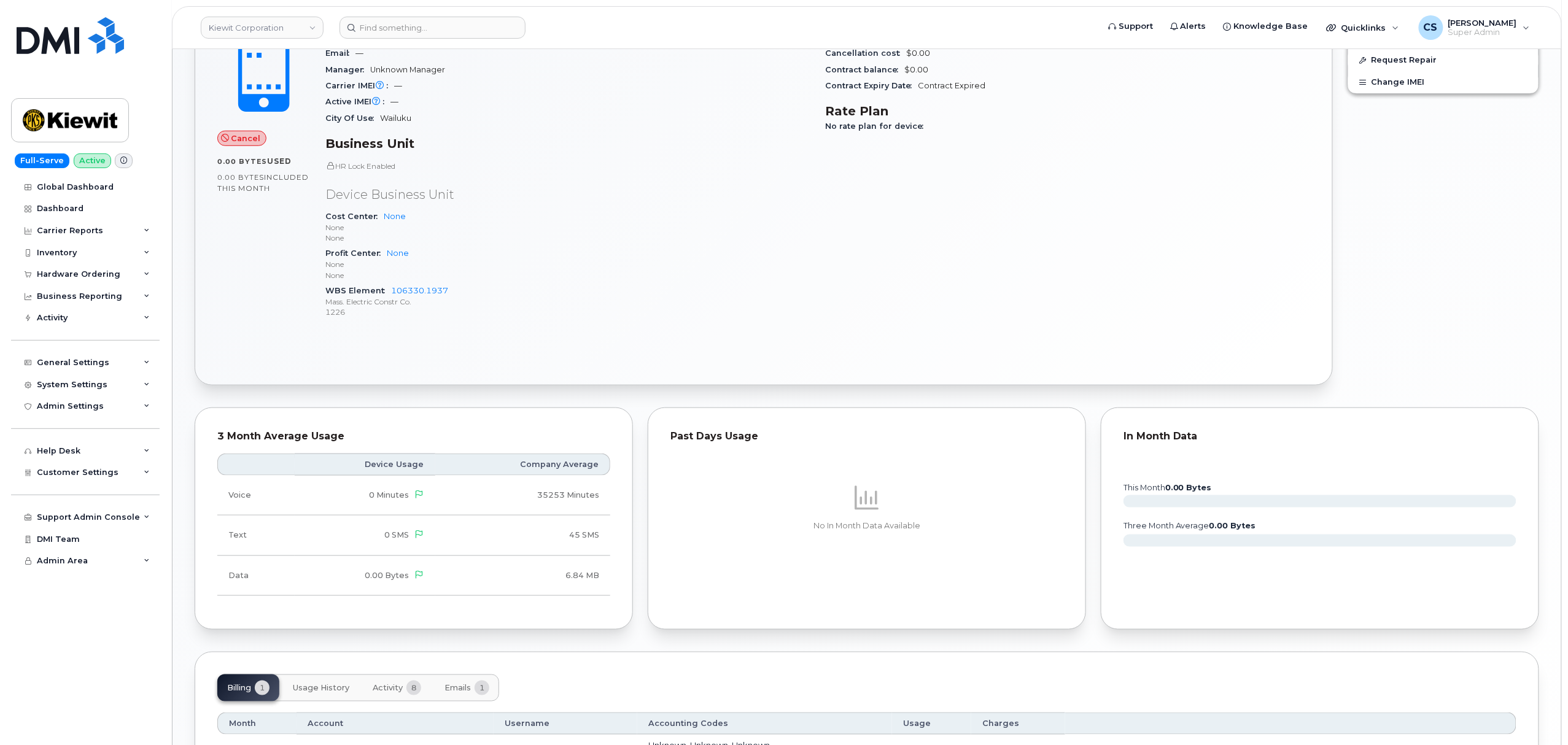
scroll to position [551, 0]
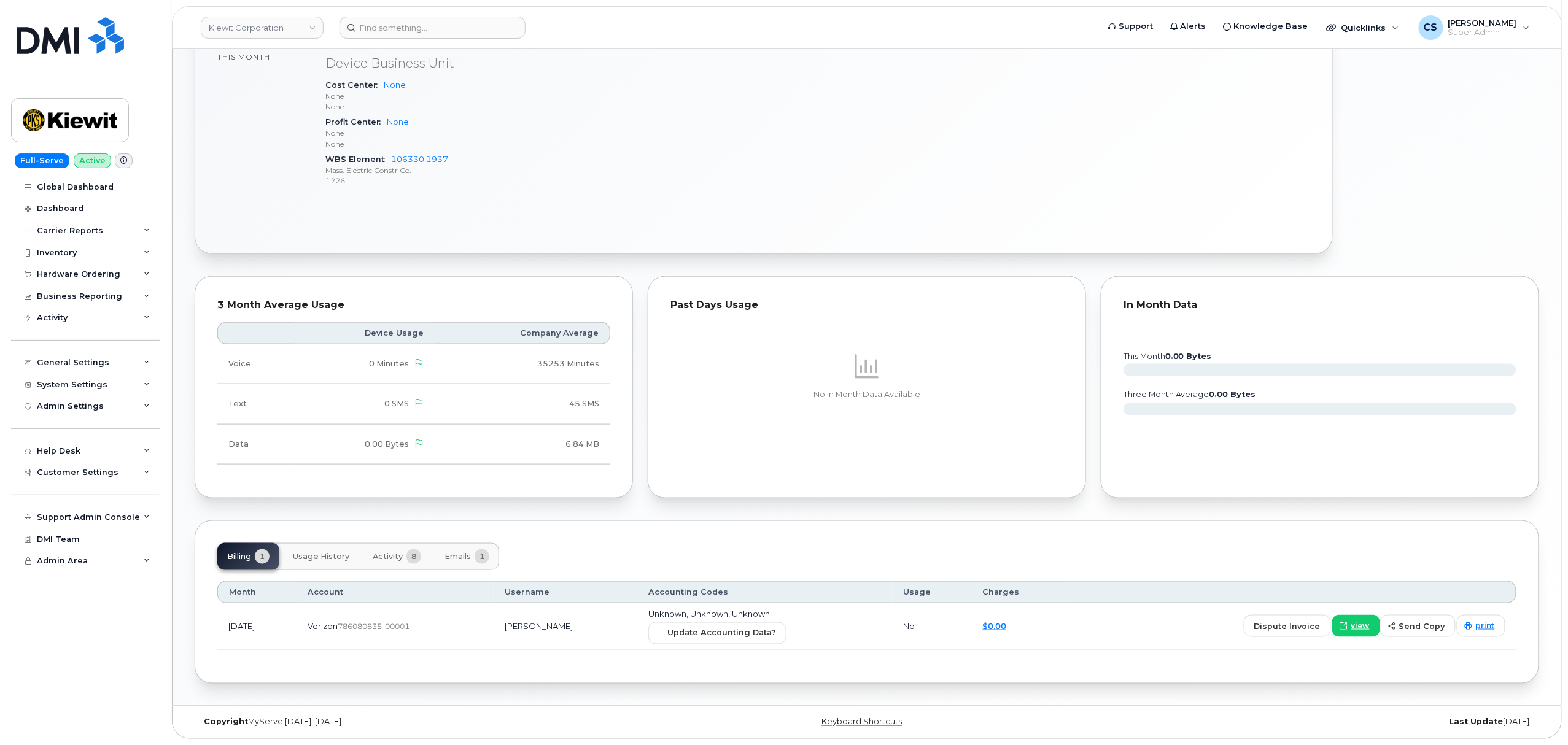
click at [391, 554] on span "Activity" at bounding box center [387, 557] width 30 height 10
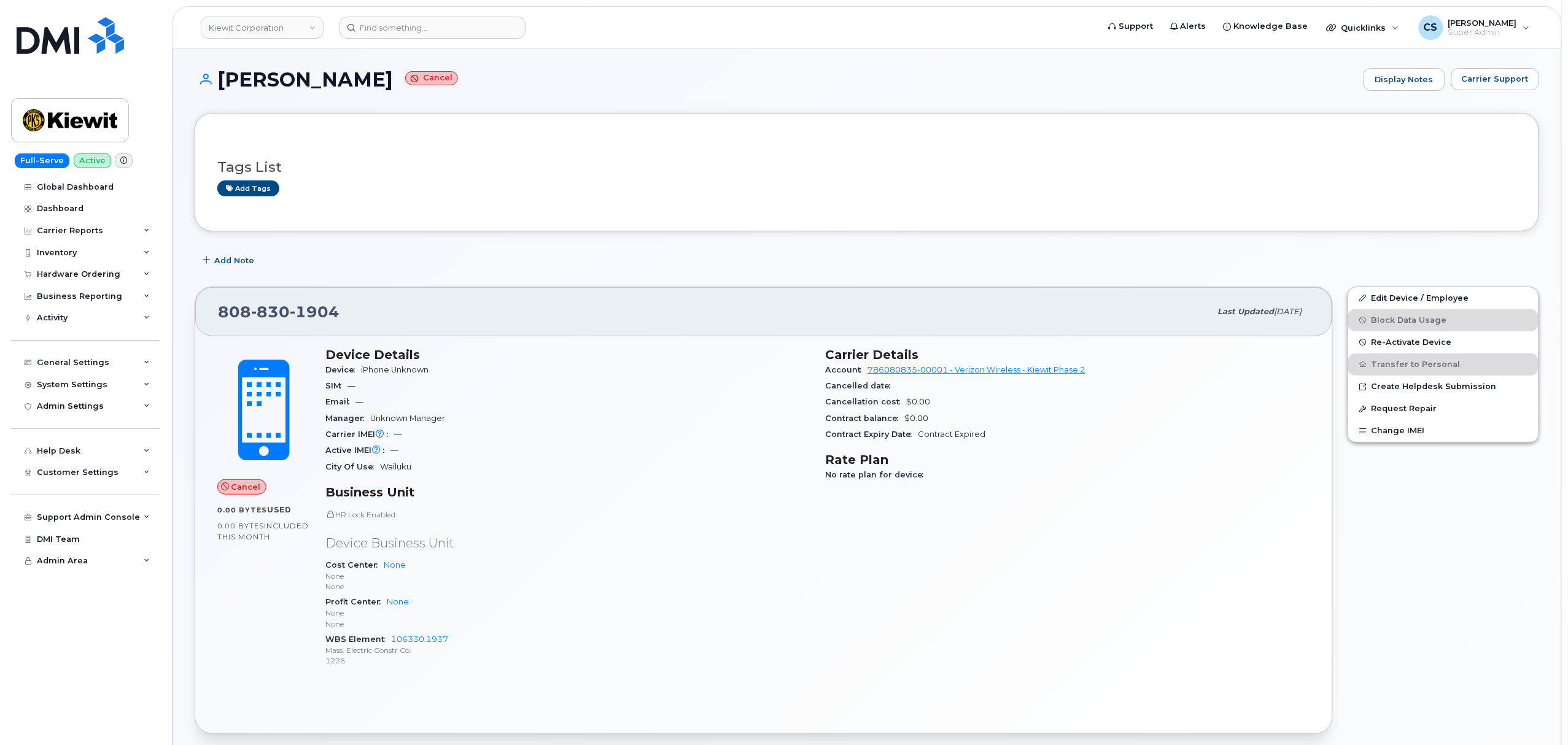
scroll to position [0, 0]
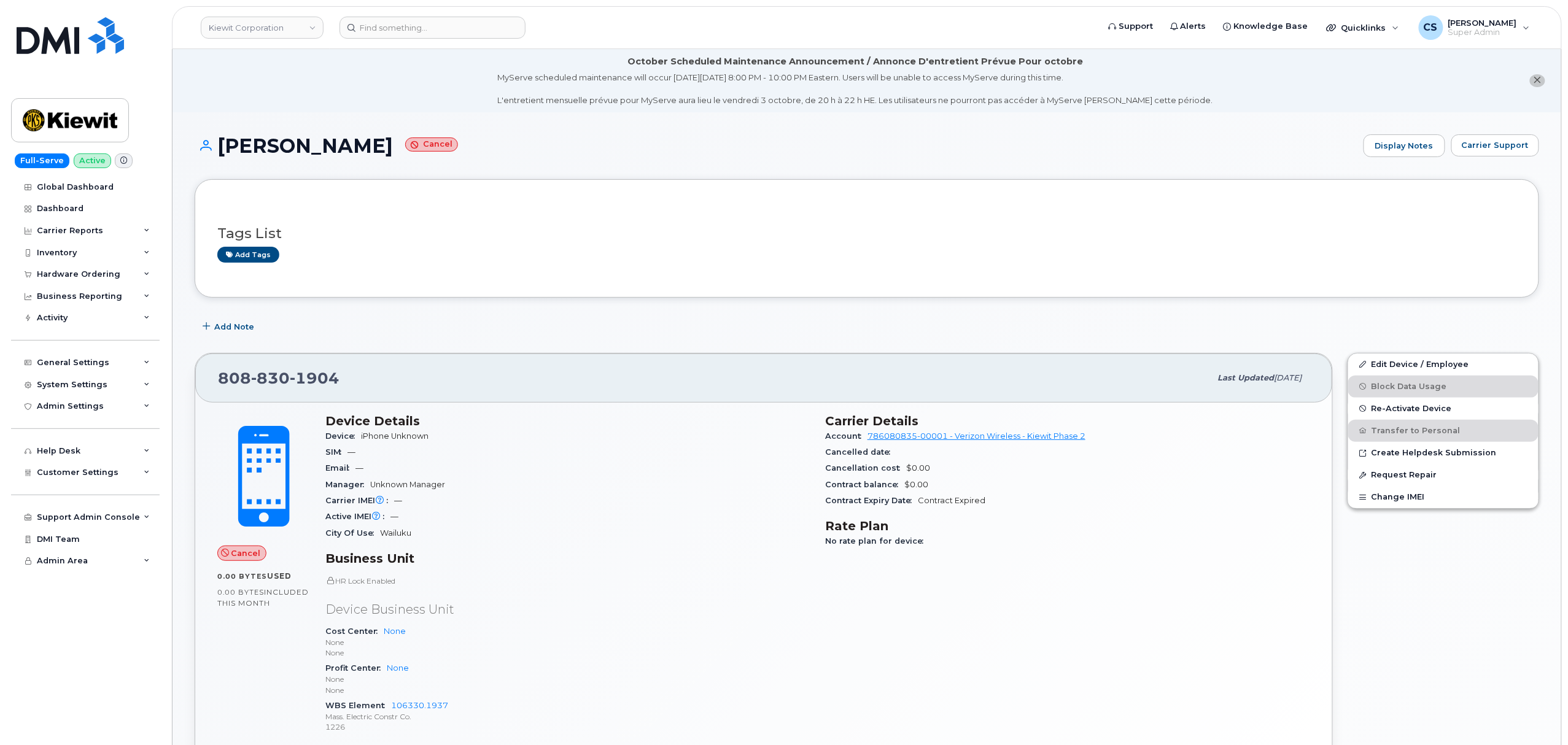
click at [255, 373] on span "830" at bounding box center [270, 378] width 38 height 19
copy span "808 830 1904"
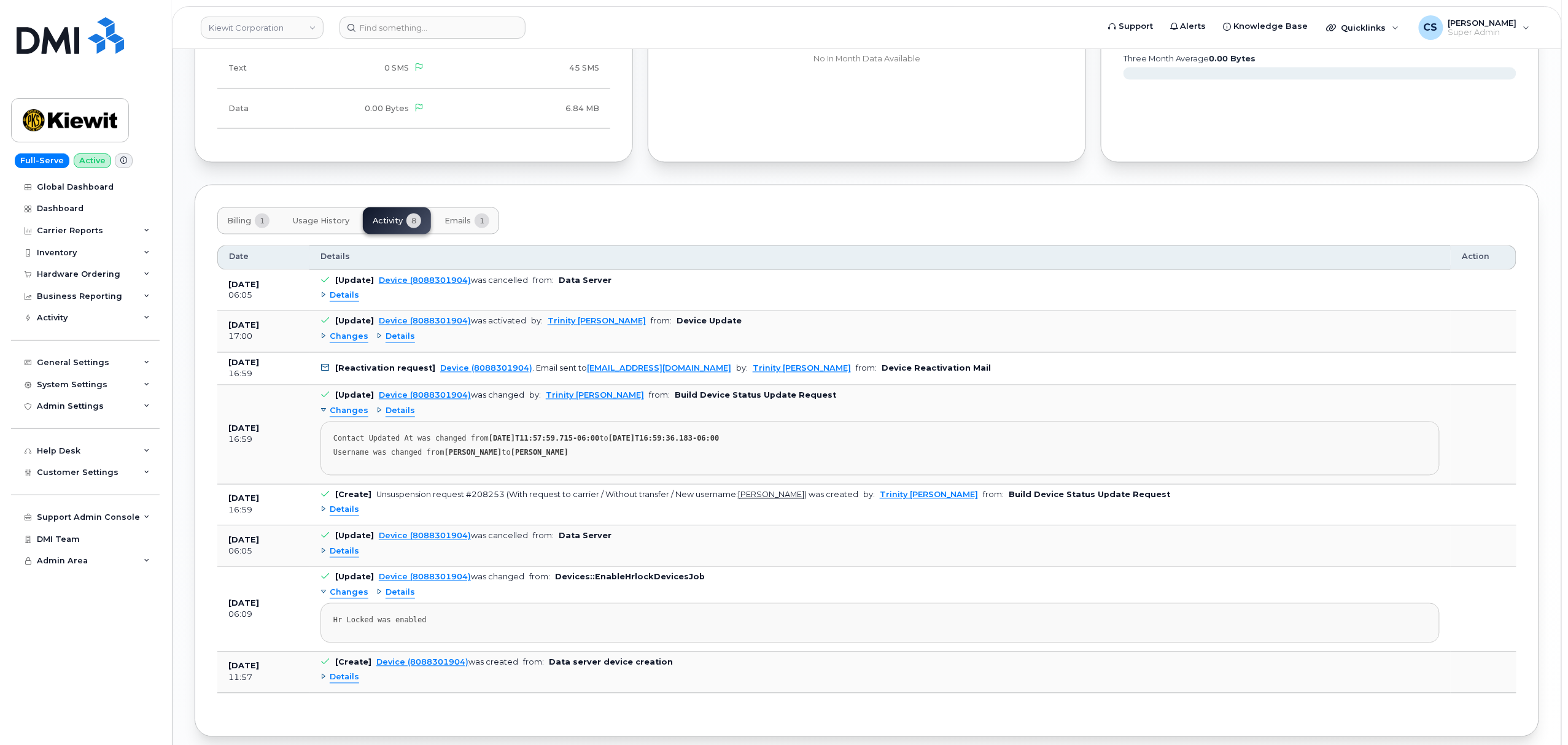
scroll to position [900, 0]
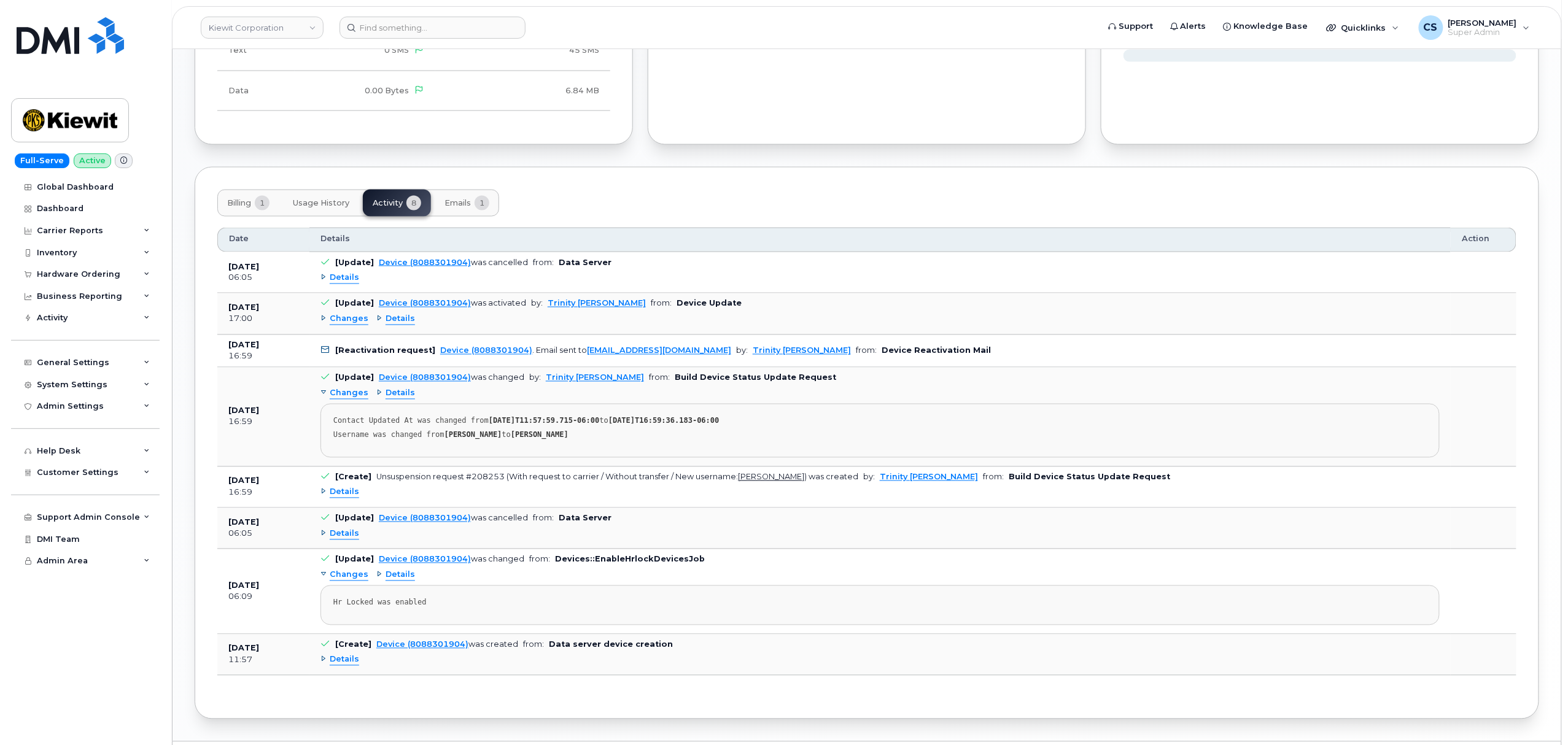
click at [336, 540] on span "Details" at bounding box center [344, 534] width 30 height 12
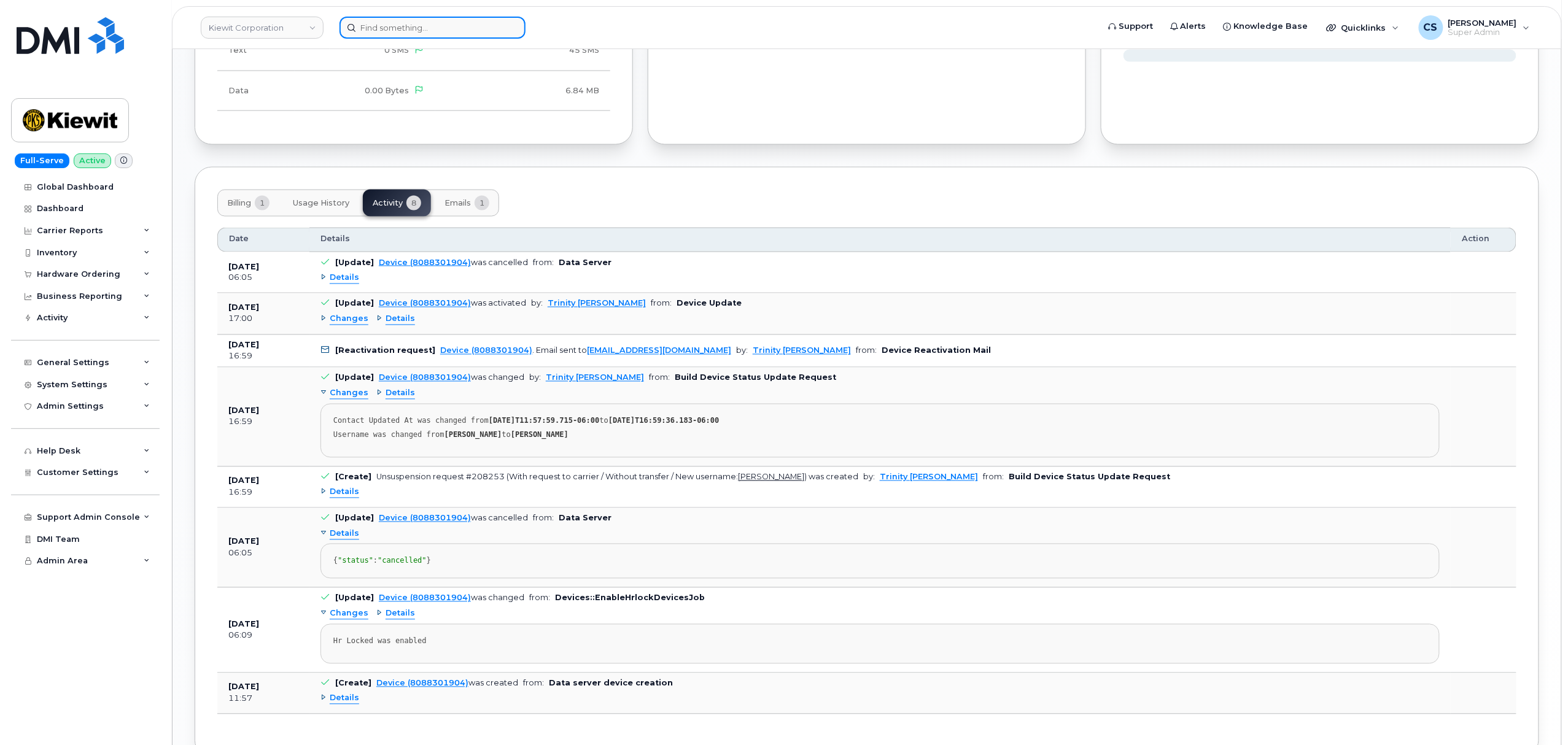
click at [440, 28] on input at bounding box center [432, 27] width 186 height 22
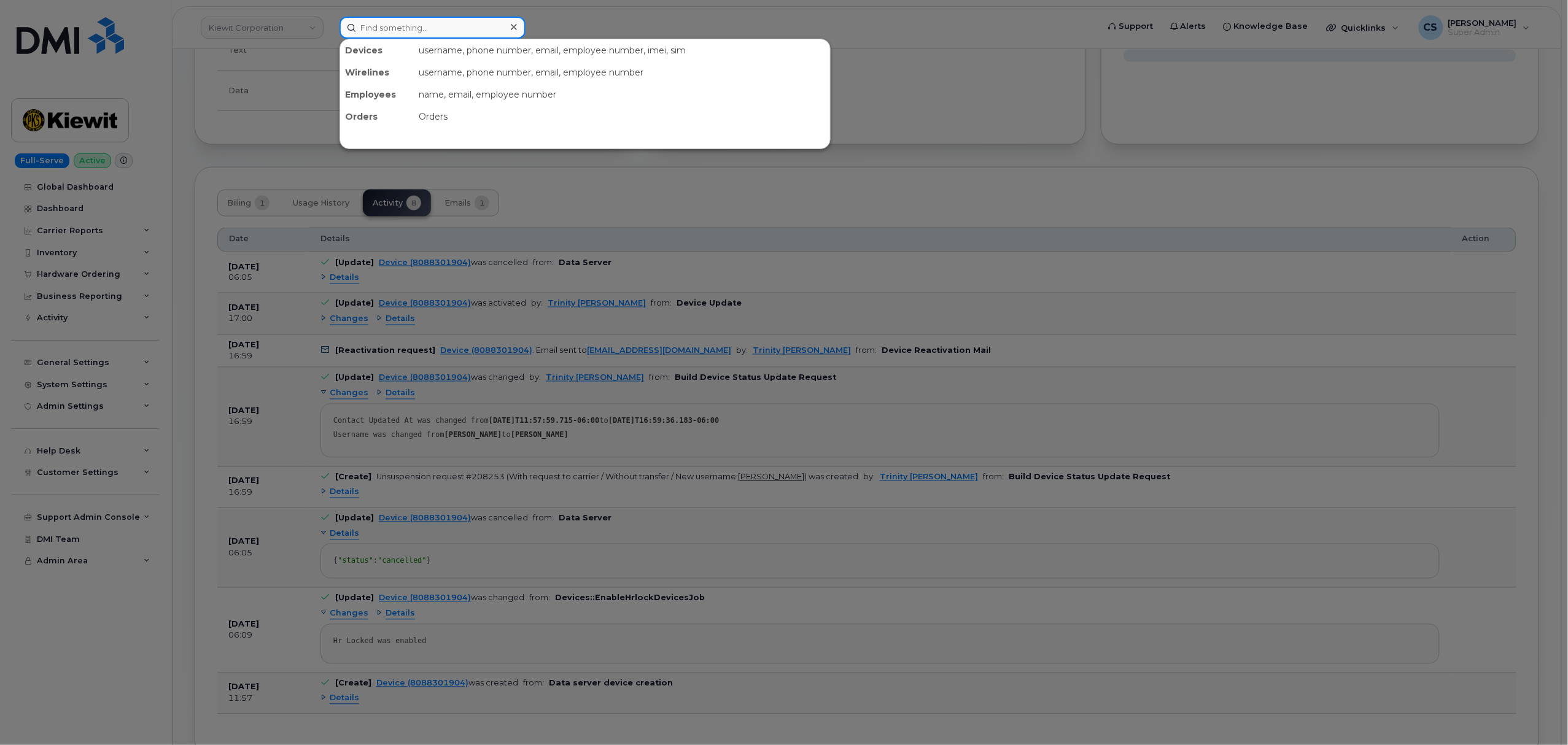
paste input "301889"
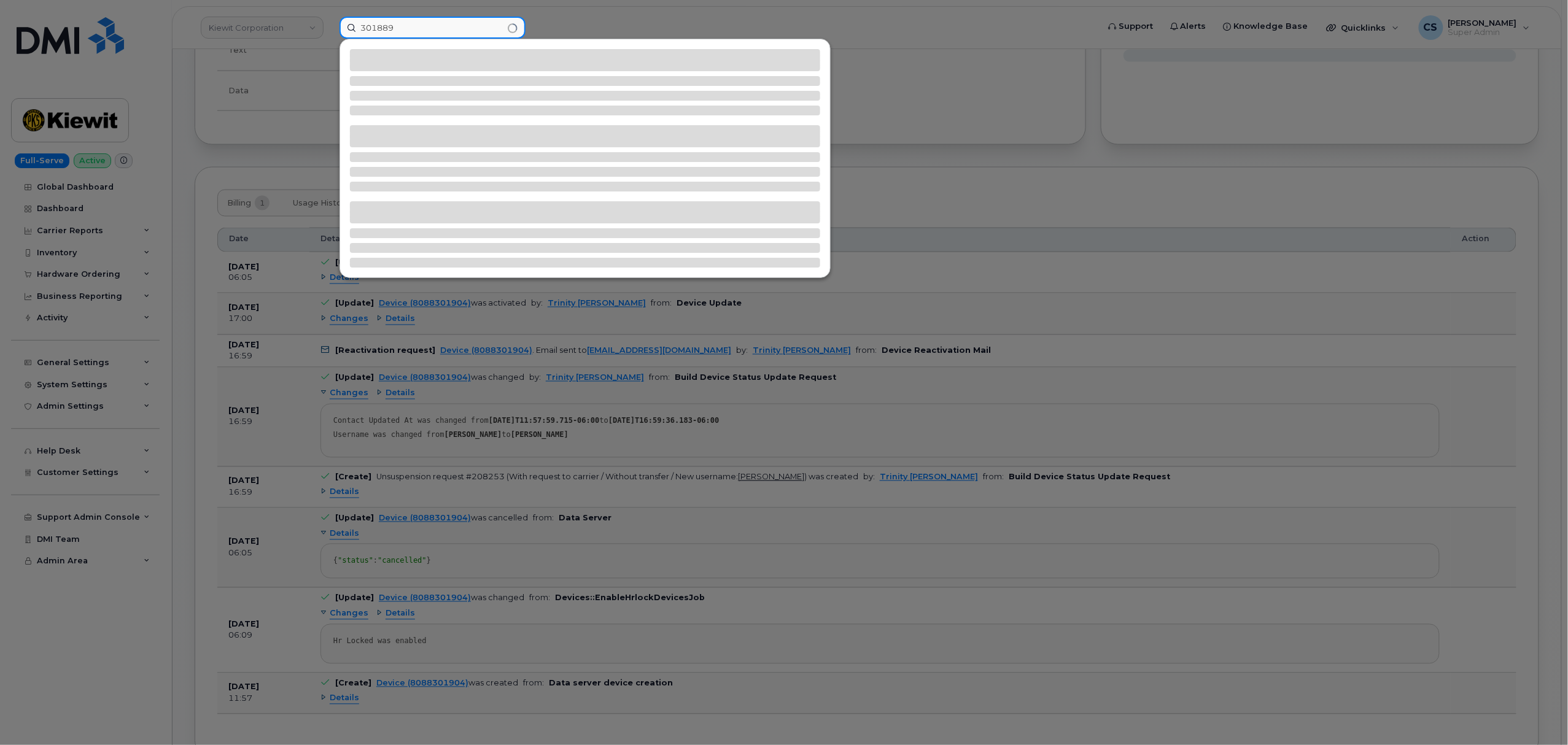
type input "301889"
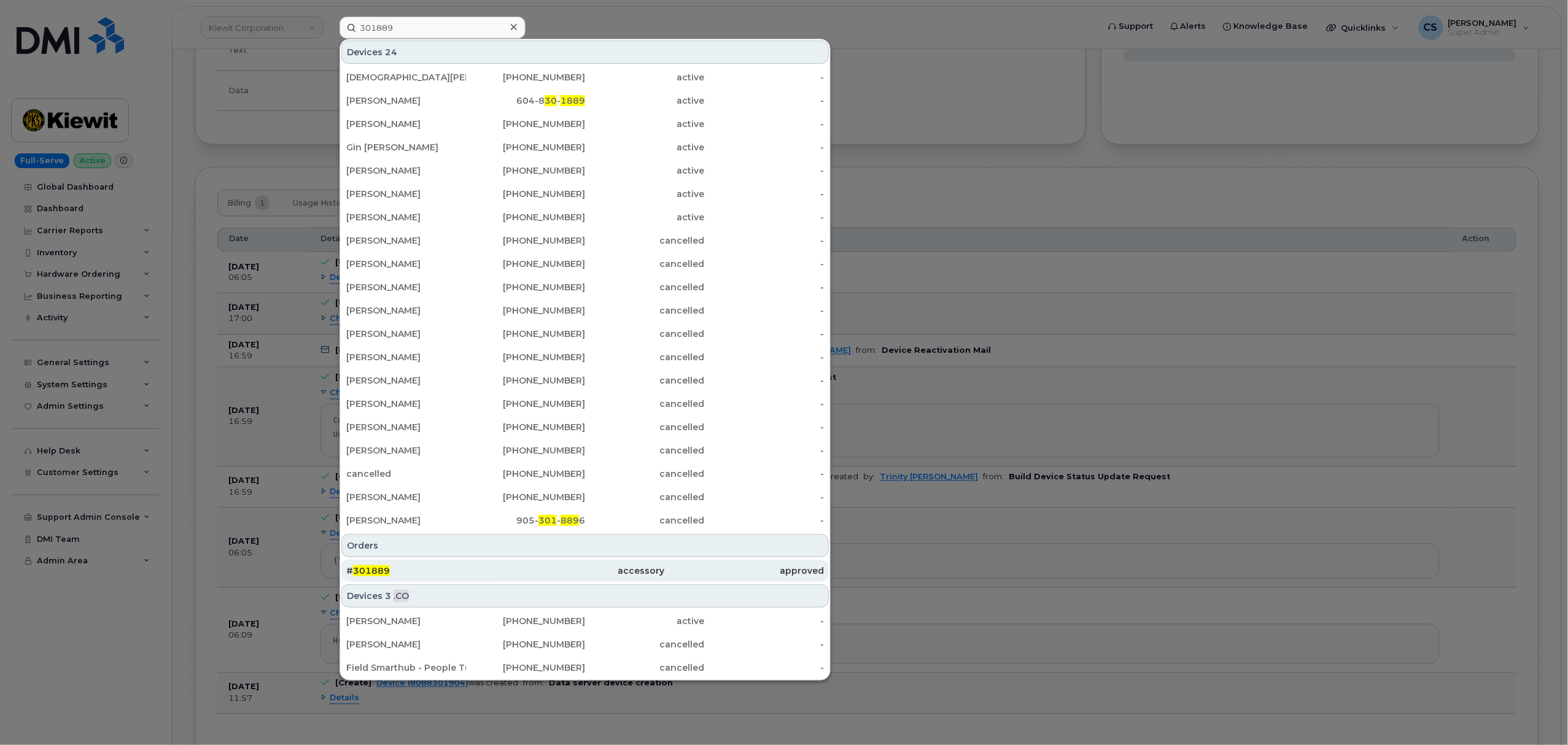
click at [368, 568] on span "301889" at bounding box center [371, 570] width 37 height 11
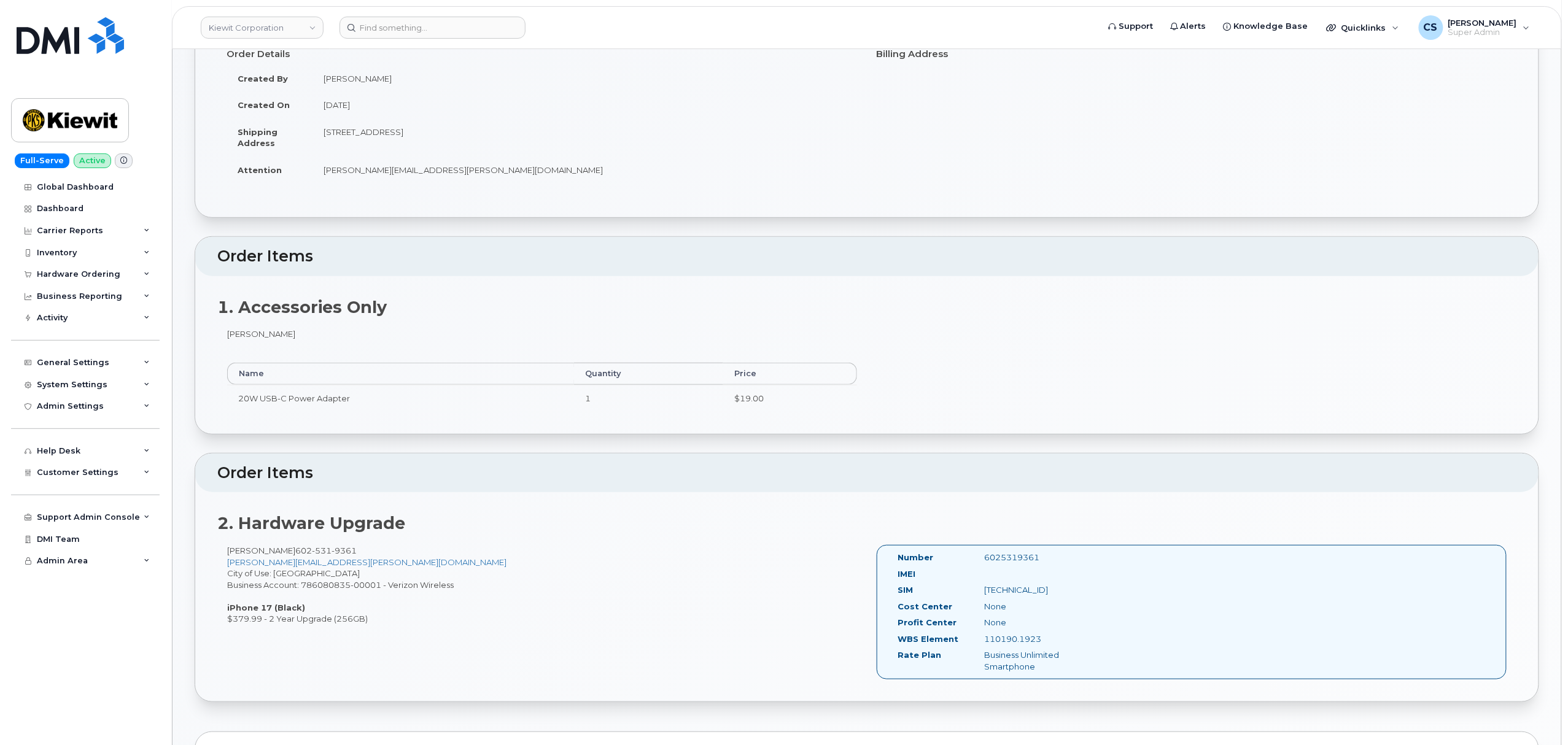
scroll to position [246, 0]
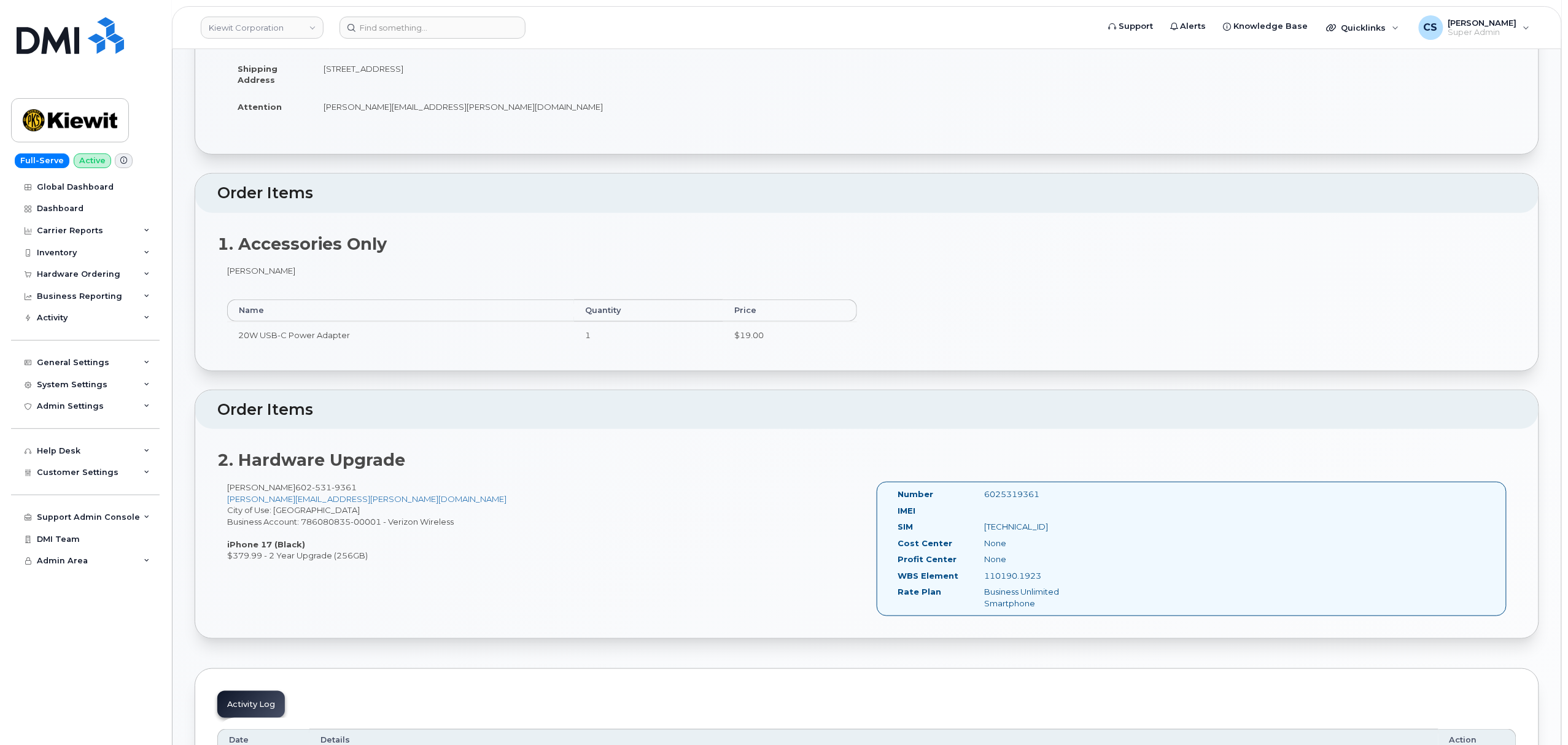
click at [1023, 499] on div "6025319361" at bounding box center [1035, 494] width 122 height 12
copy div "6025319361"
click at [429, 26] on input at bounding box center [432, 27] width 186 height 22
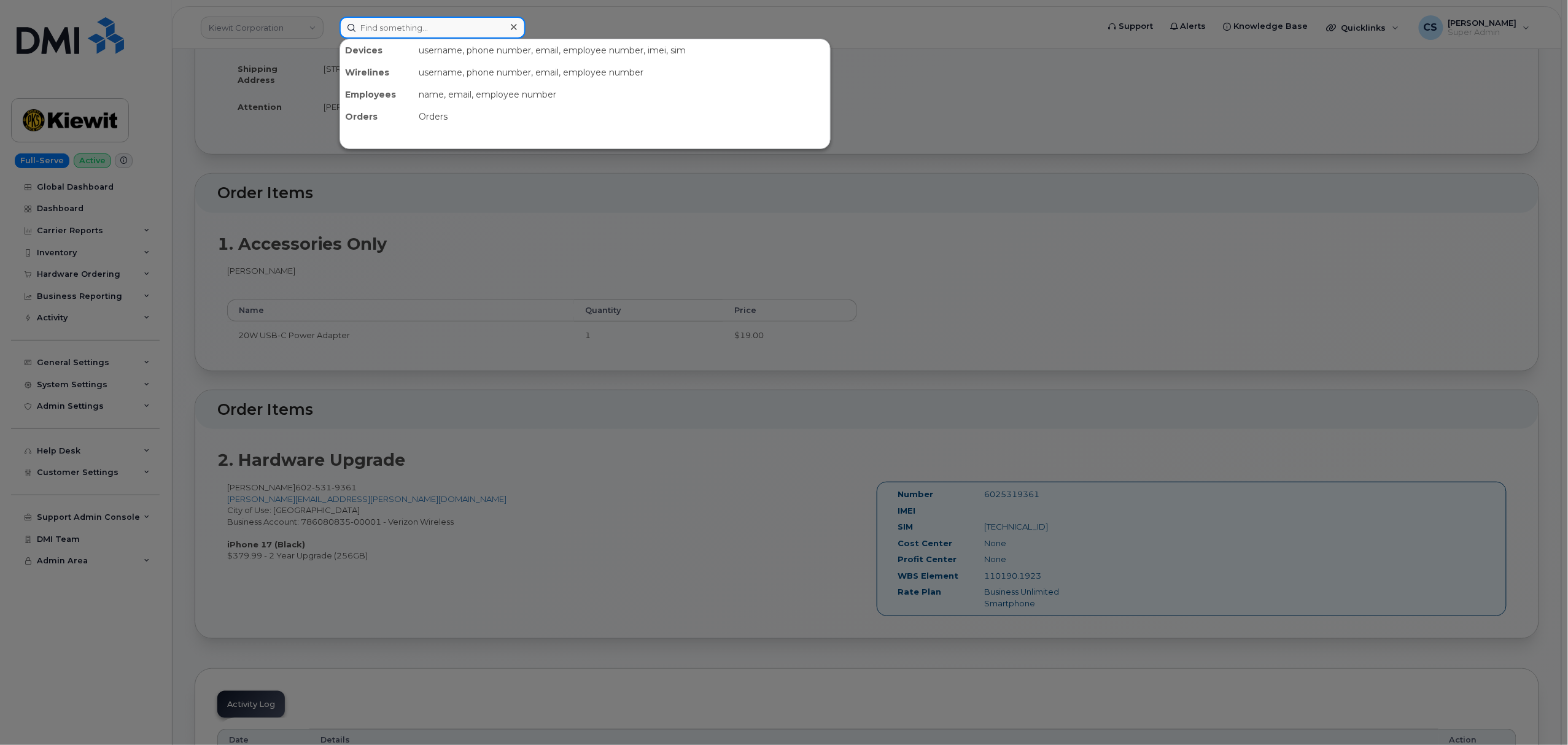
paste input "301074"
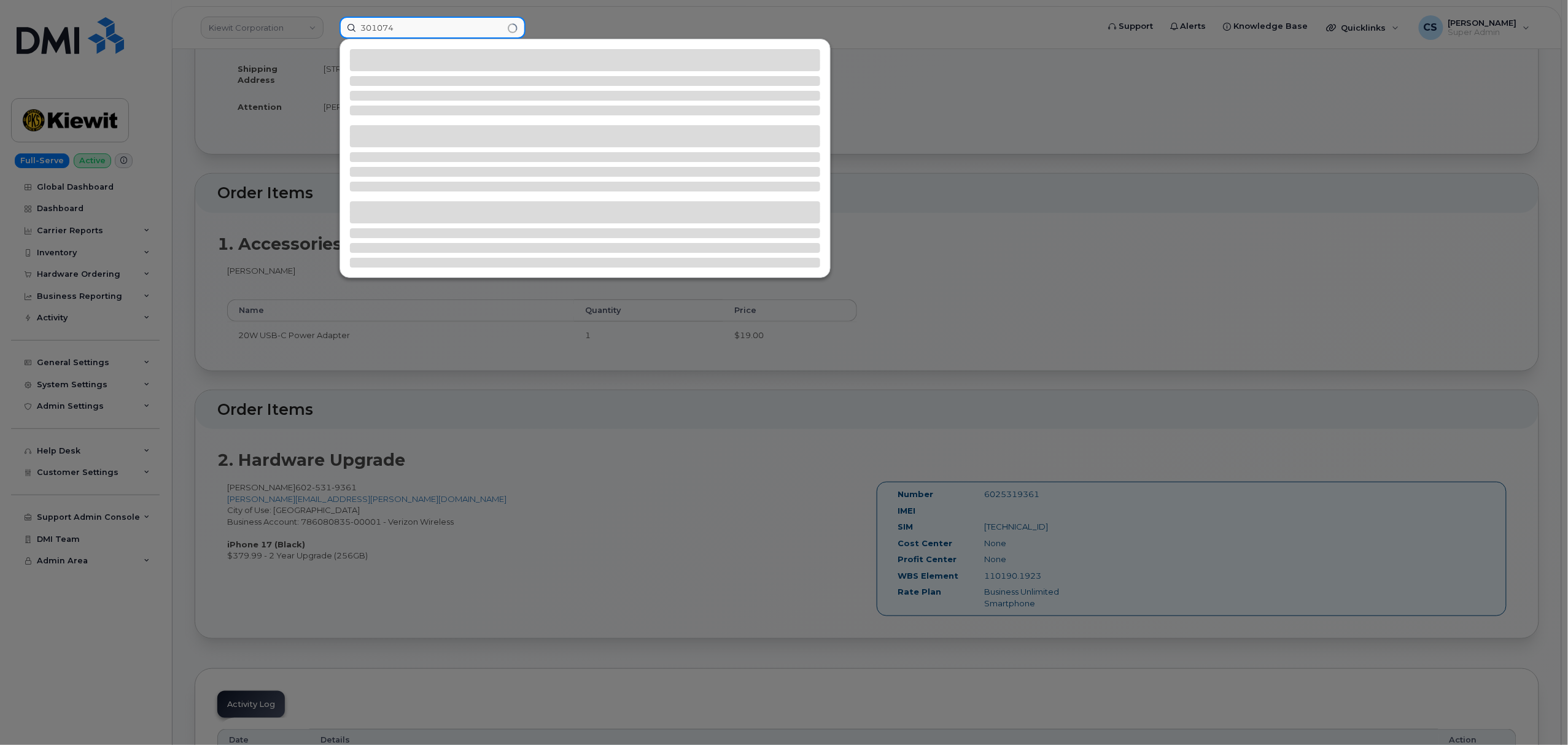
type input "301074"
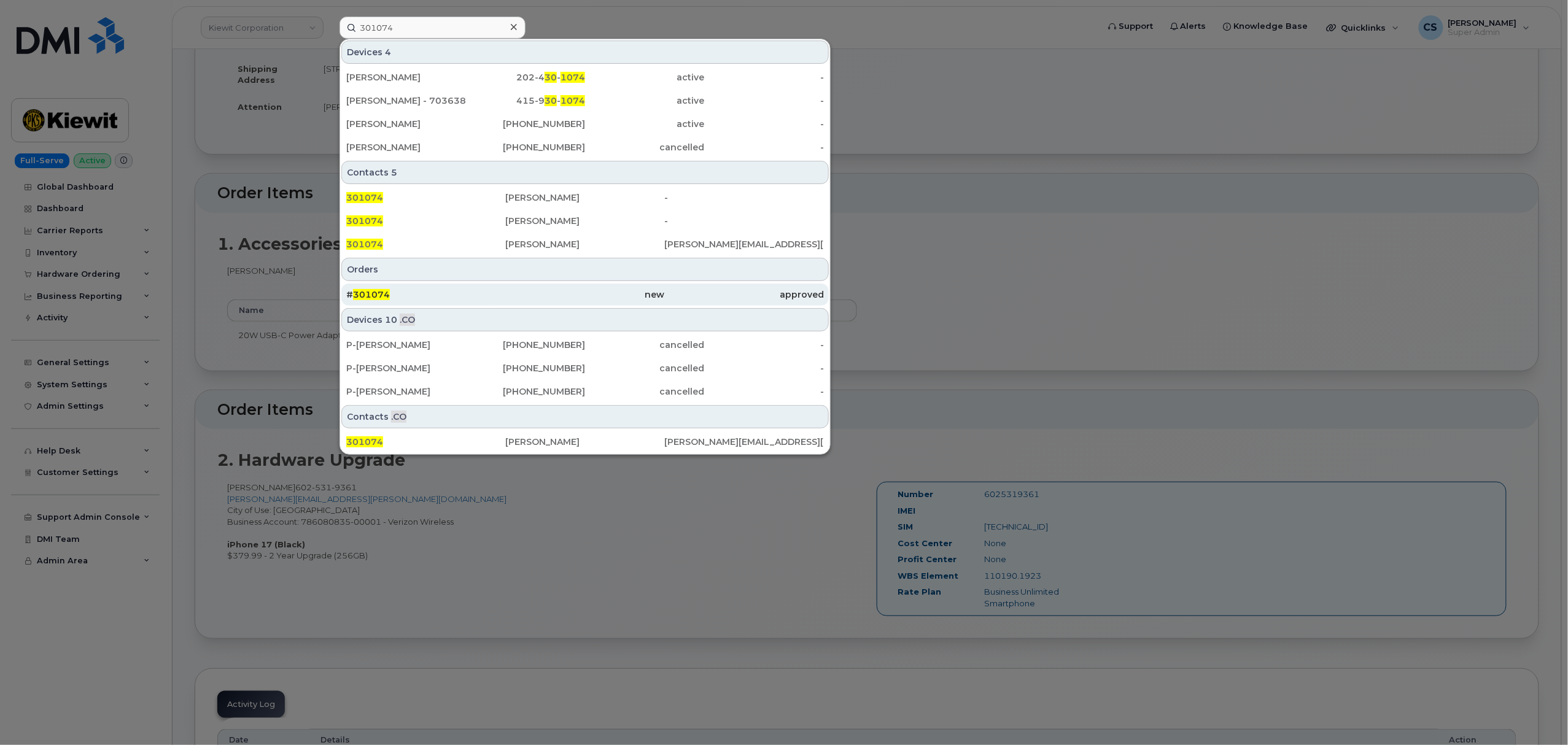
click at [367, 295] on span "301074" at bounding box center [371, 294] width 37 height 11
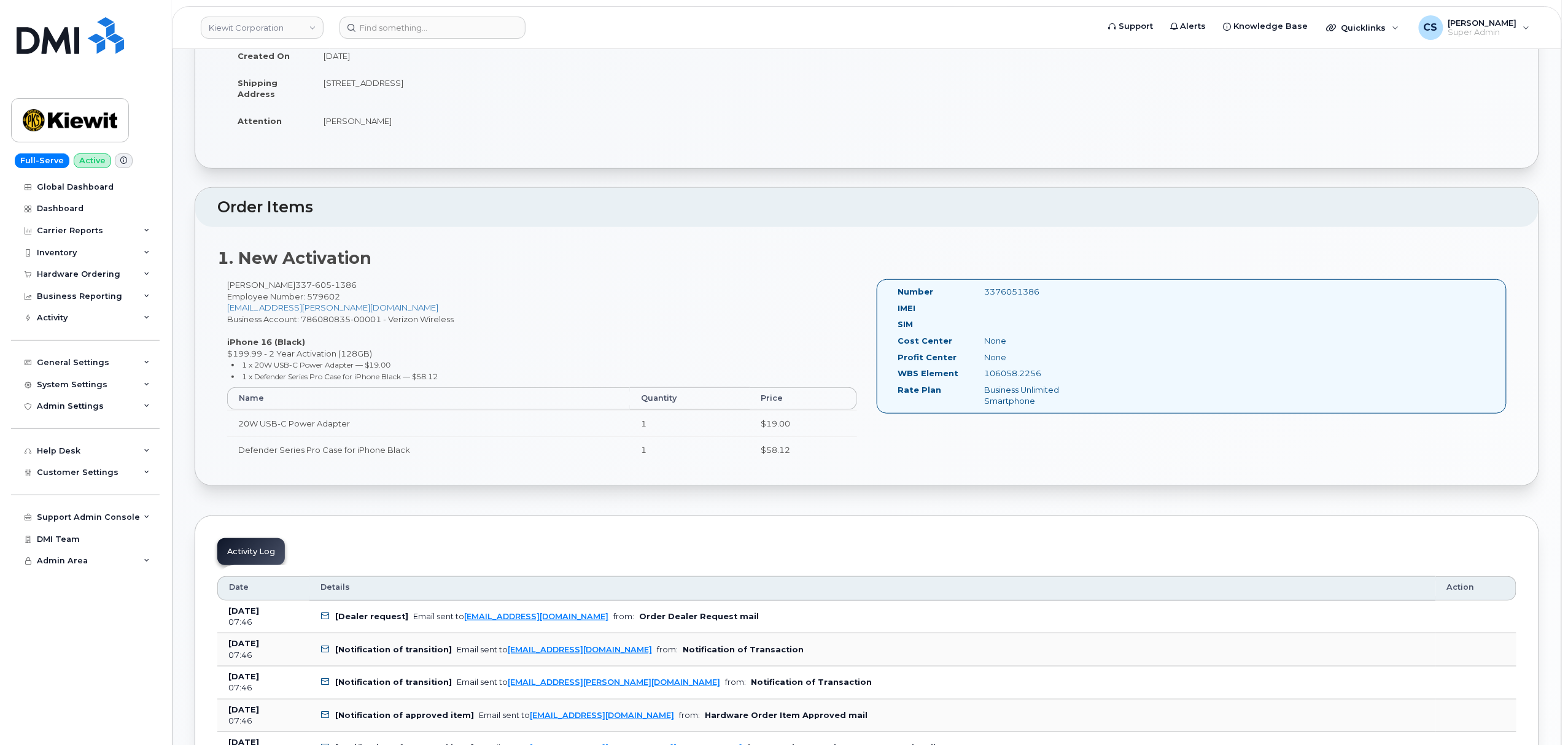
scroll to position [246, 0]
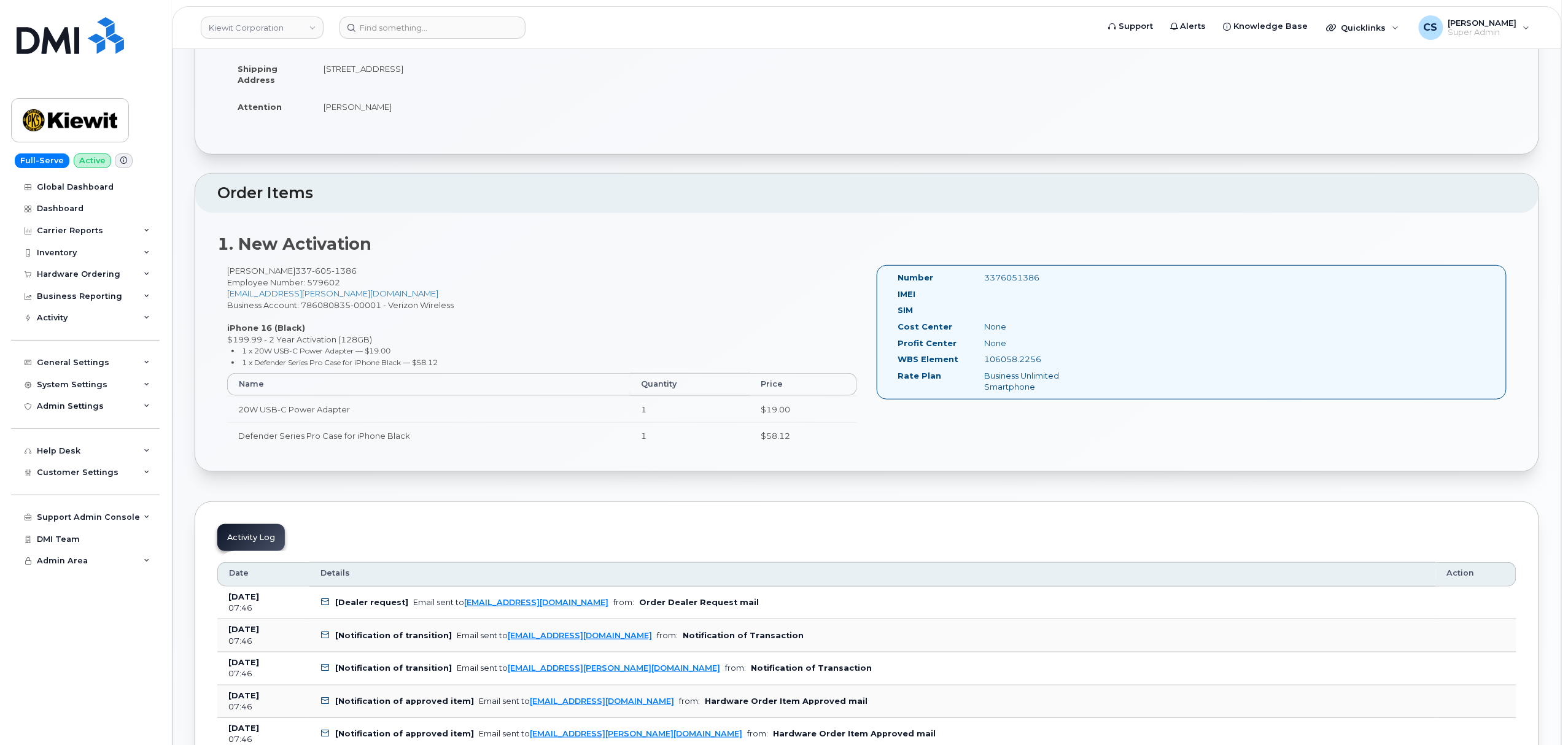
click at [1024, 279] on div "3376051386" at bounding box center [1035, 278] width 122 height 12
copy div "3376051386"
click at [389, 23] on input at bounding box center [432, 27] width 186 height 22
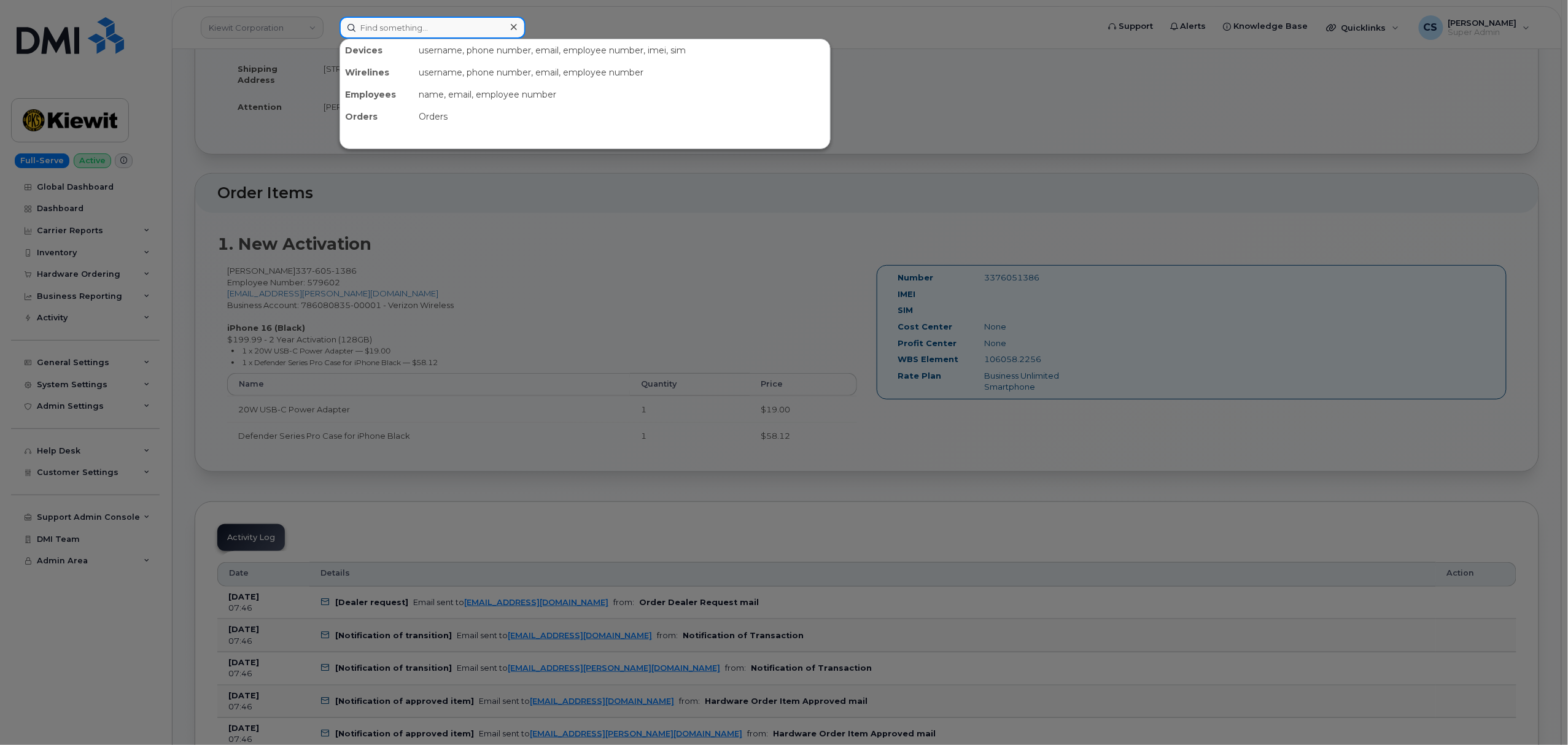
paste input "6822200360"
type input "6822200360"
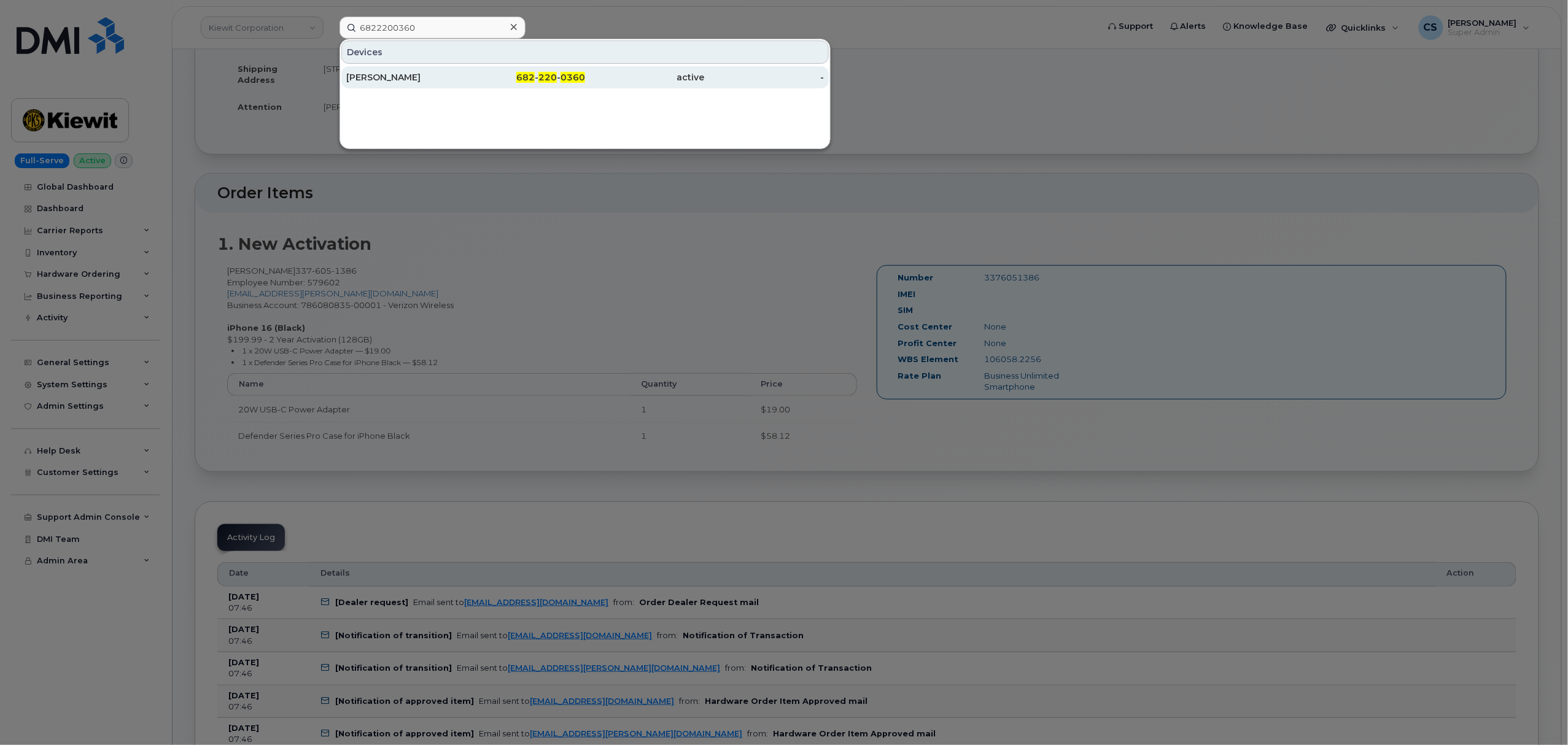
click at [566, 77] on span "0360" at bounding box center [573, 77] width 25 height 11
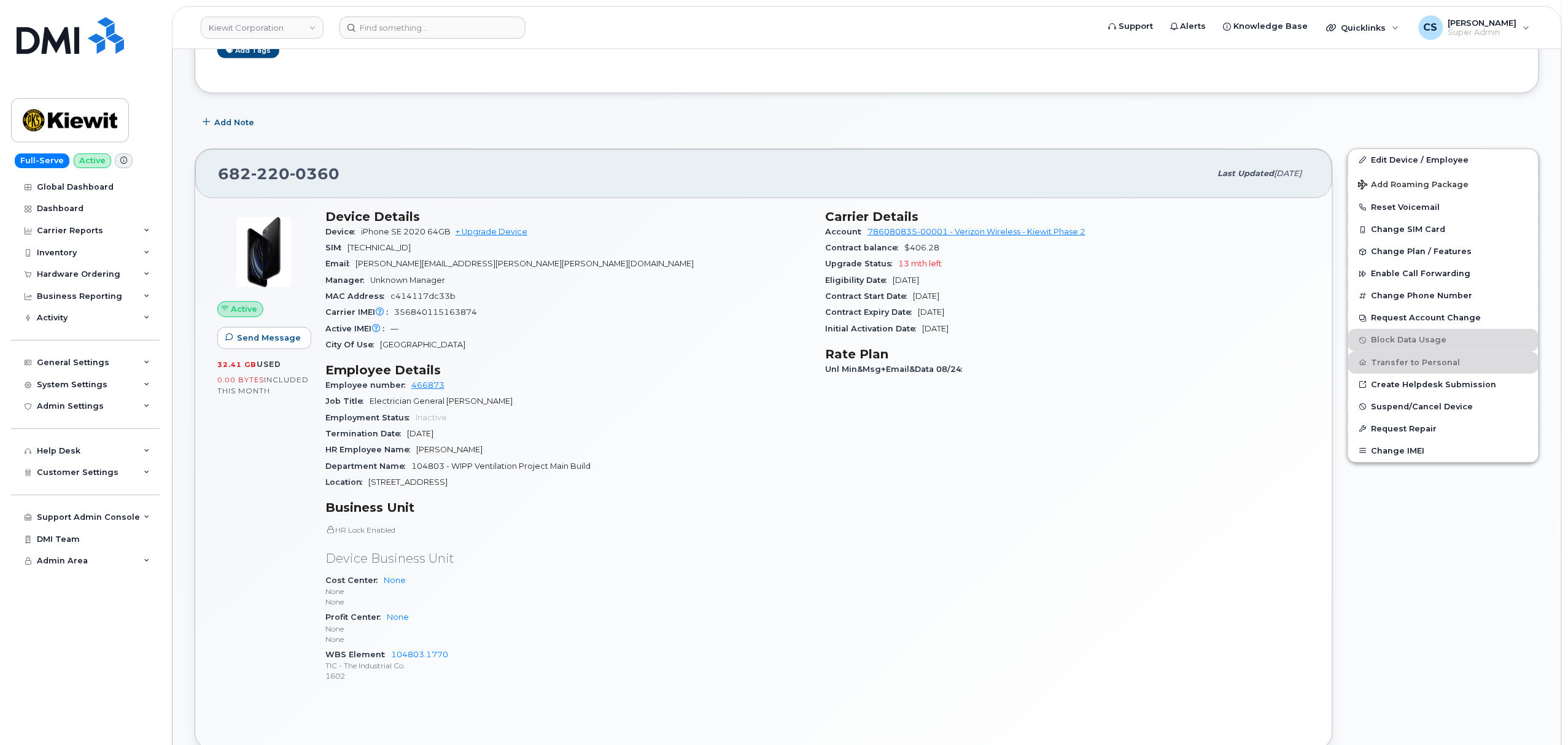
scroll to position [327, 0]
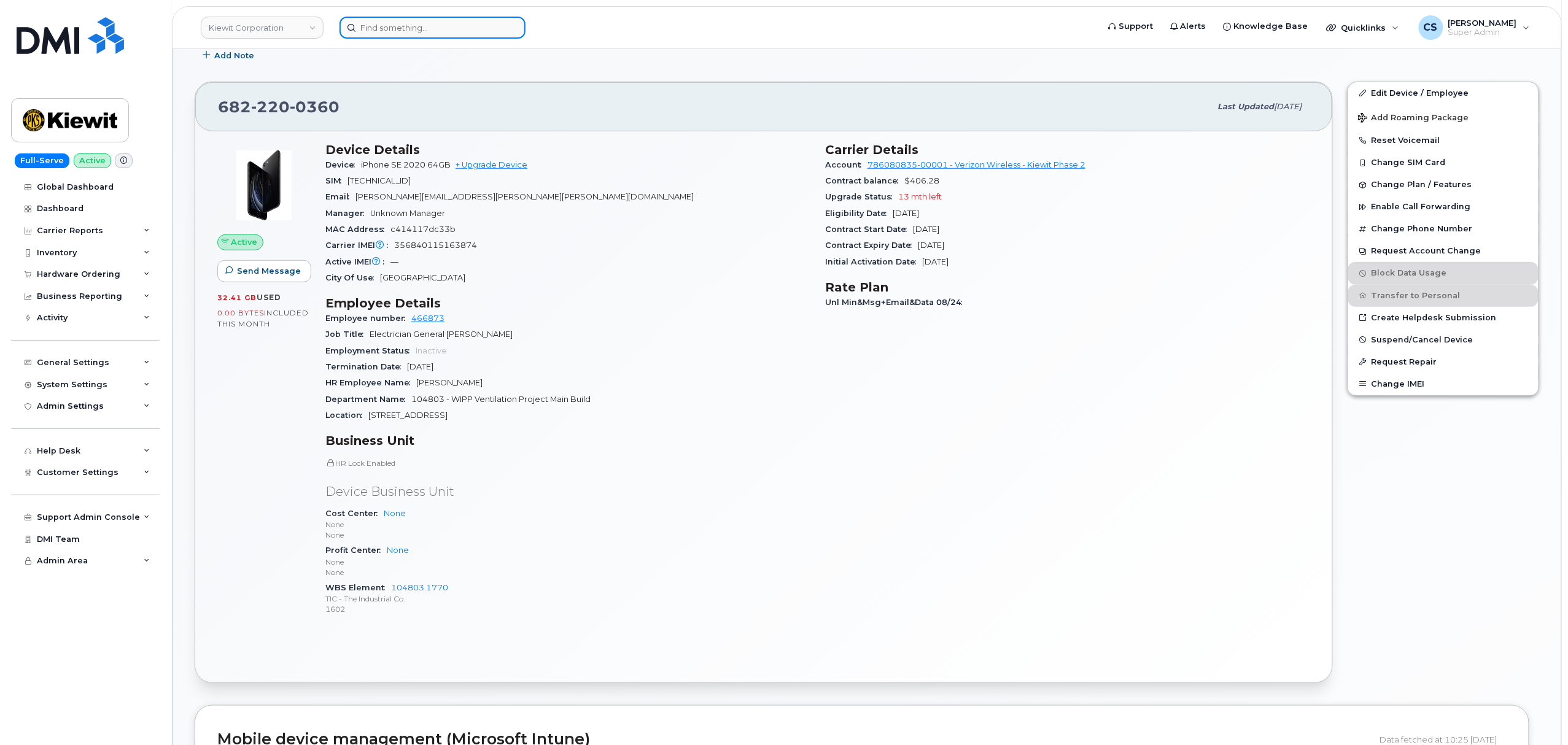
click at [437, 30] on input at bounding box center [432, 27] width 186 height 22
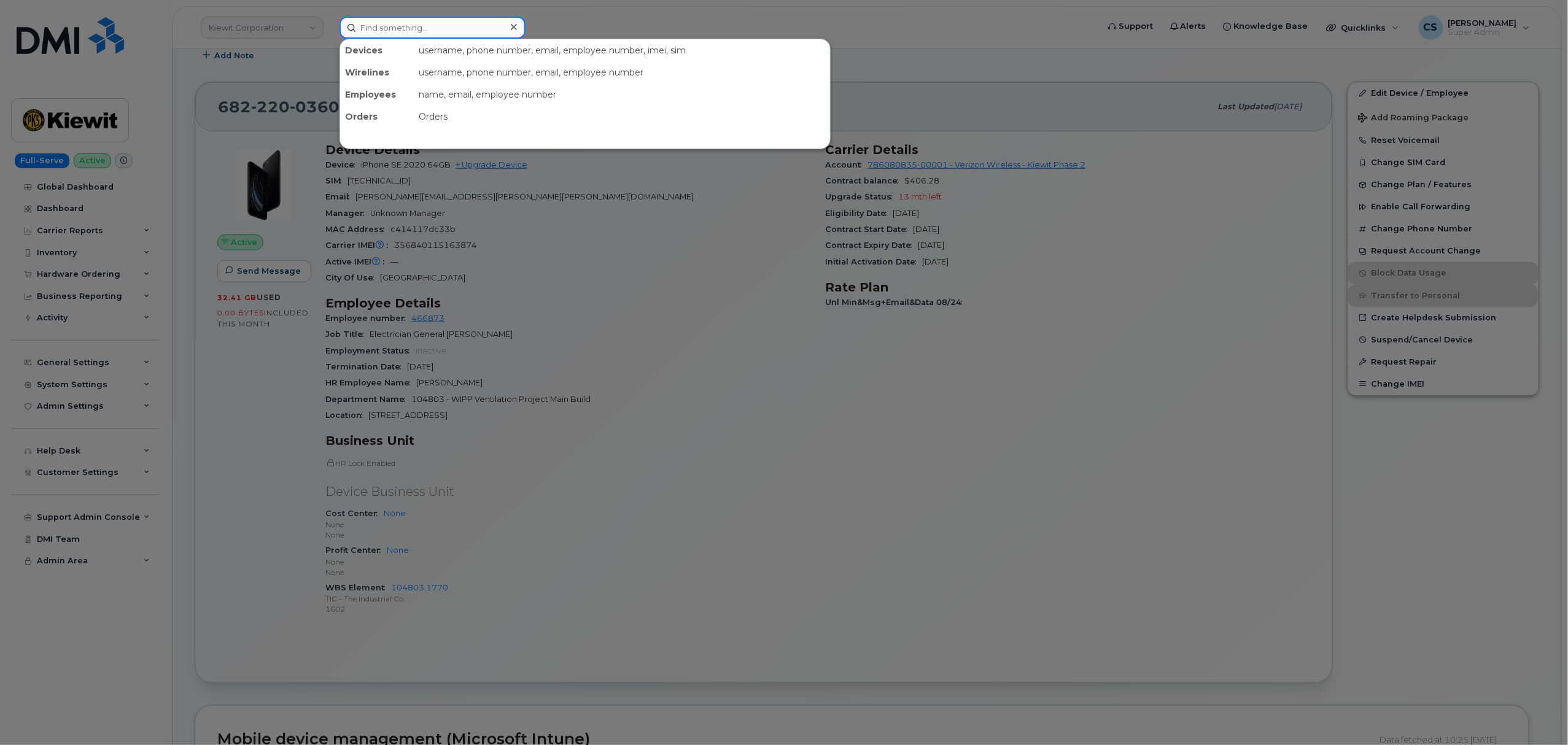
click at [438, 31] on input at bounding box center [432, 27] width 186 height 22
paste input "(801) 824-3100"
click at [437, 30] on input "8018243100" at bounding box center [432, 27] width 186 height 22
paste input "(848) 384-1043"
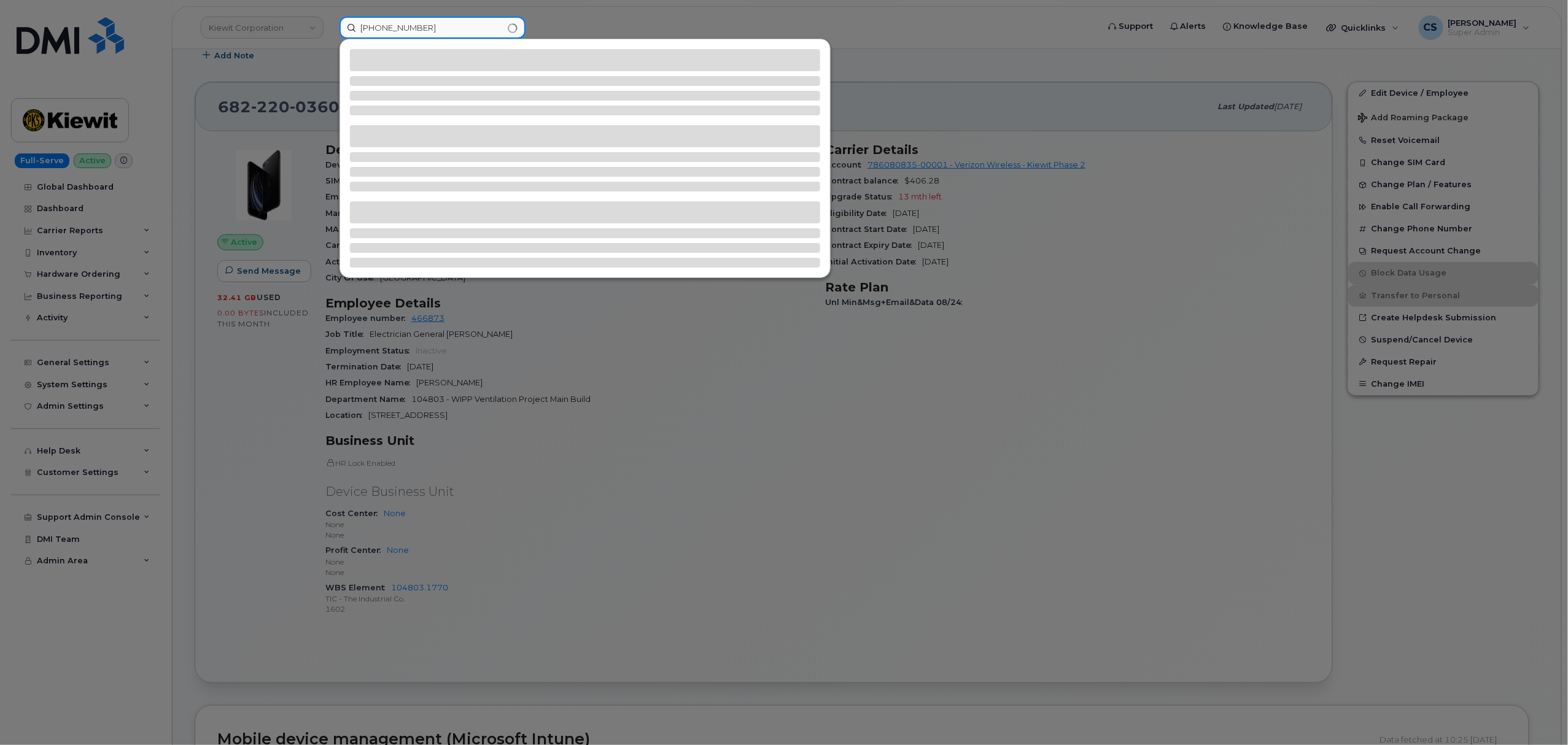
click at [363, 27] on input "(848) 384-1043" at bounding box center [432, 27] width 186 height 22
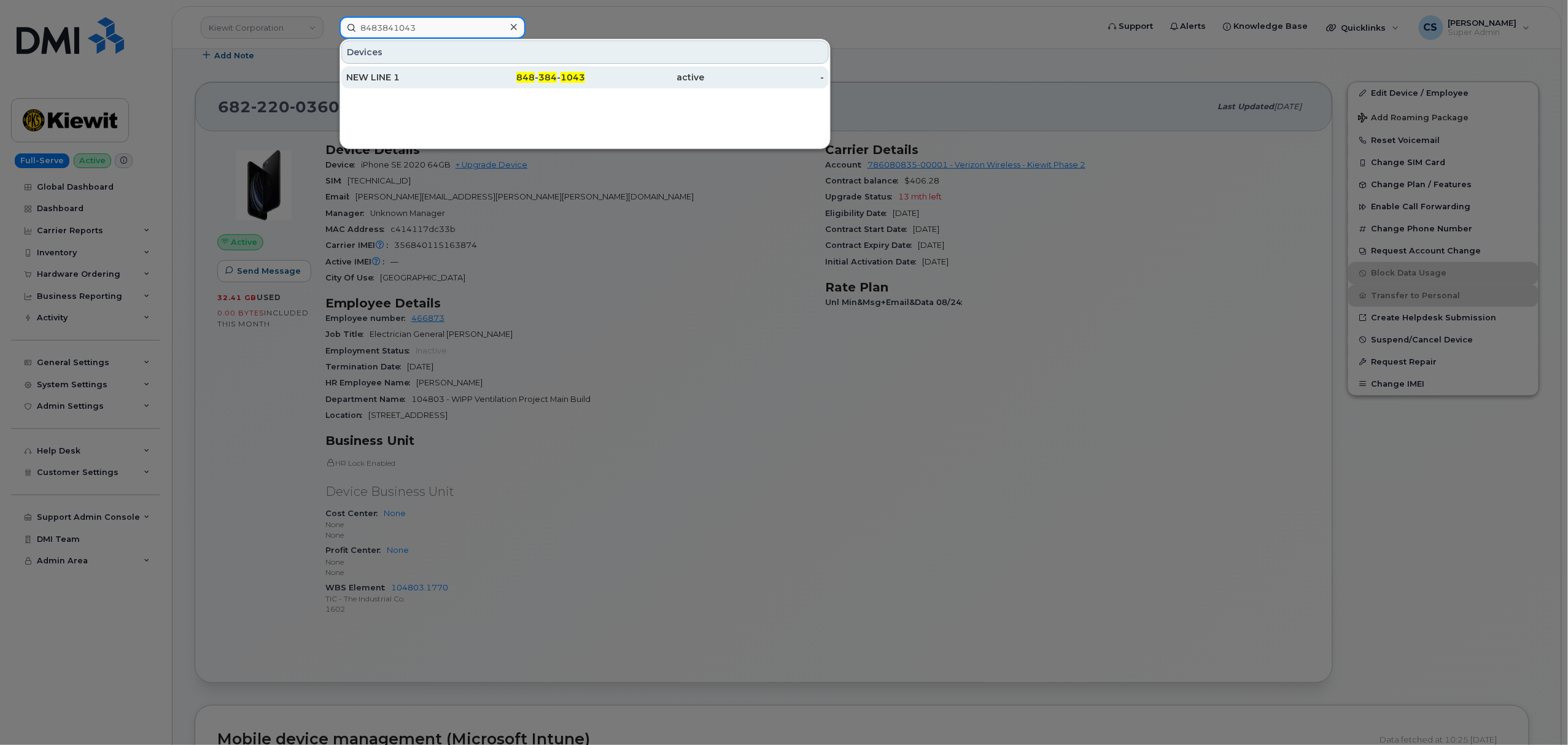
type input "8483841043"
click at [560, 74] on div "848 - 384 - 1043" at bounding box center [526, 77] width 120 height 12
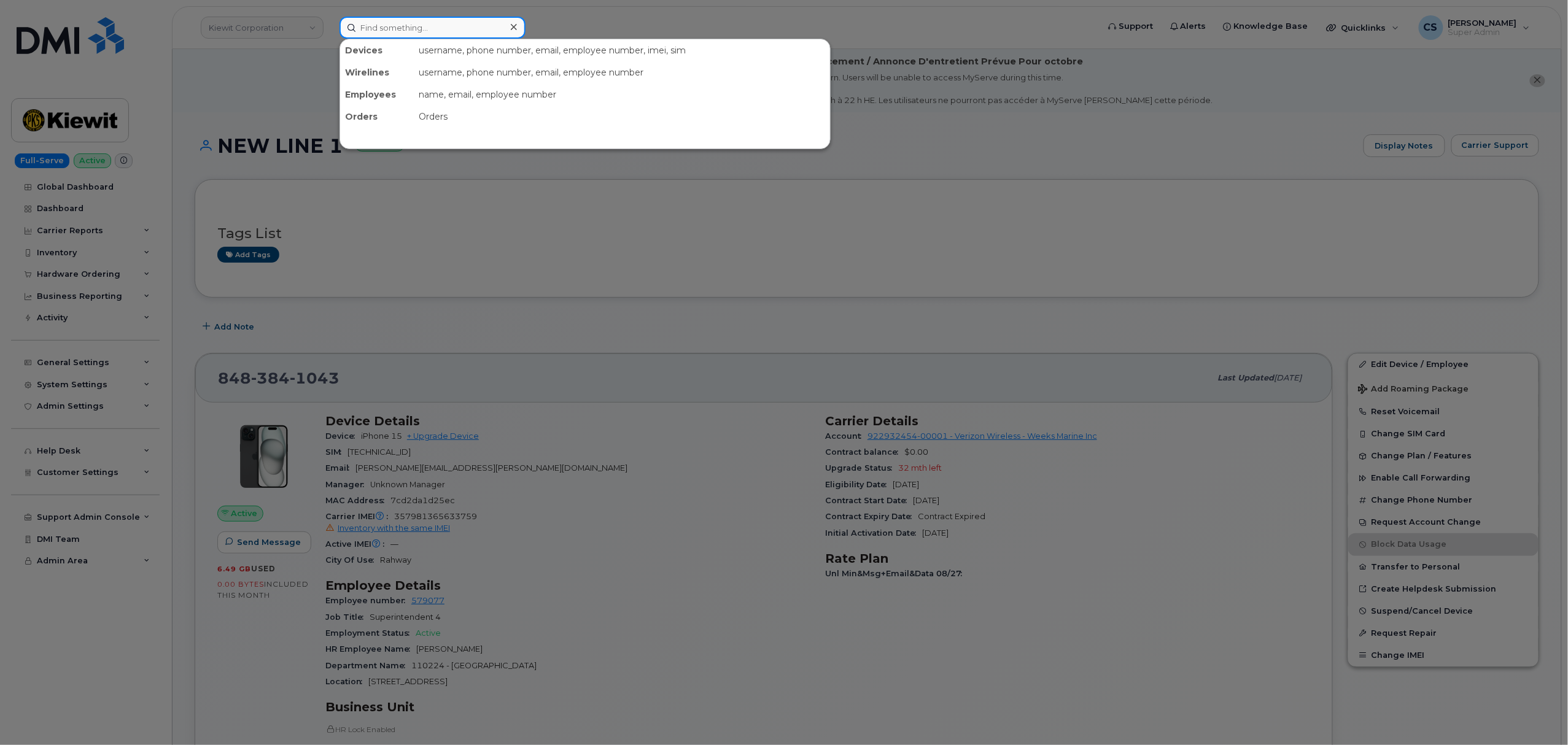
click at [389, 26] on input at bounding box center [432, 27] width 186 height 22
paste input "301609"
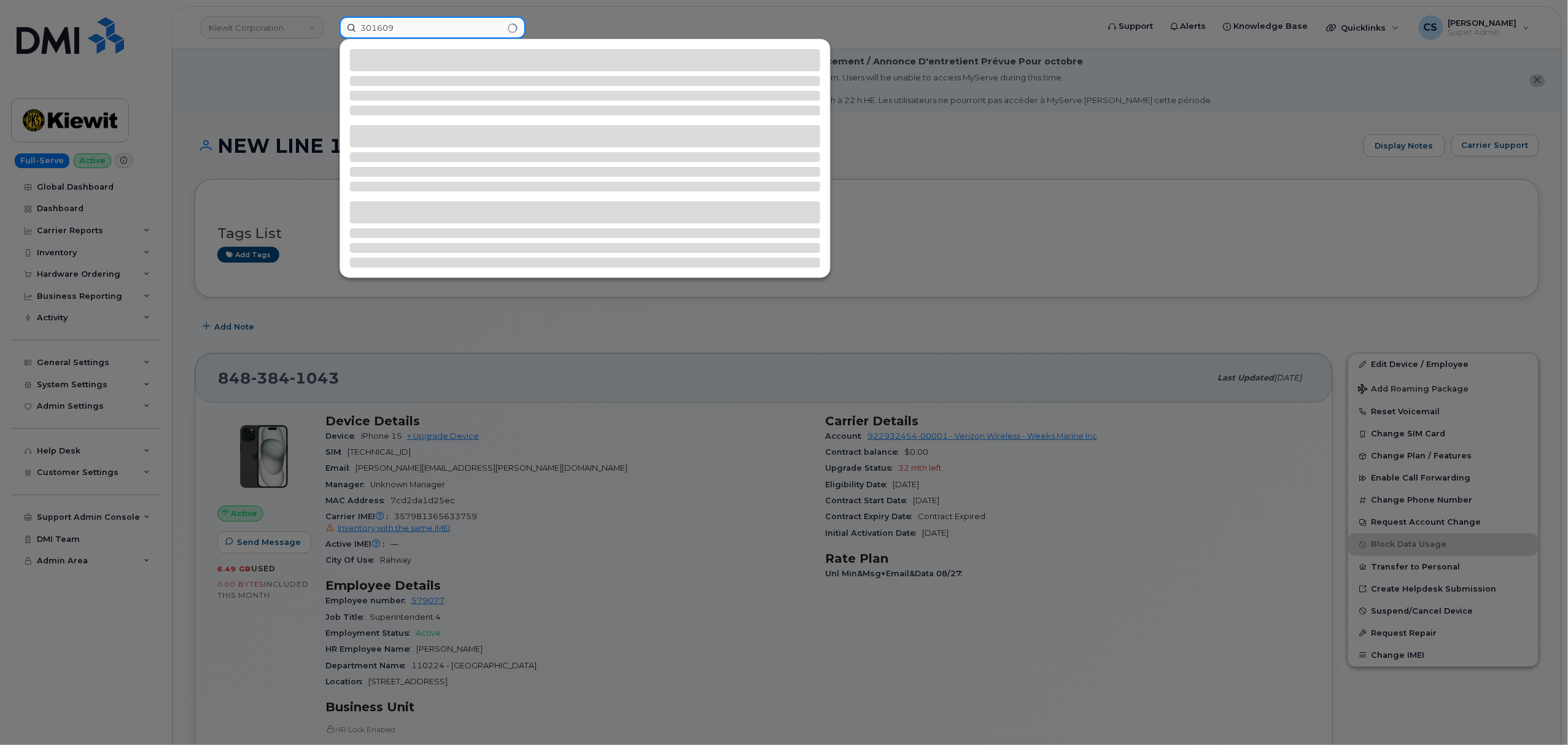
type input "301609"
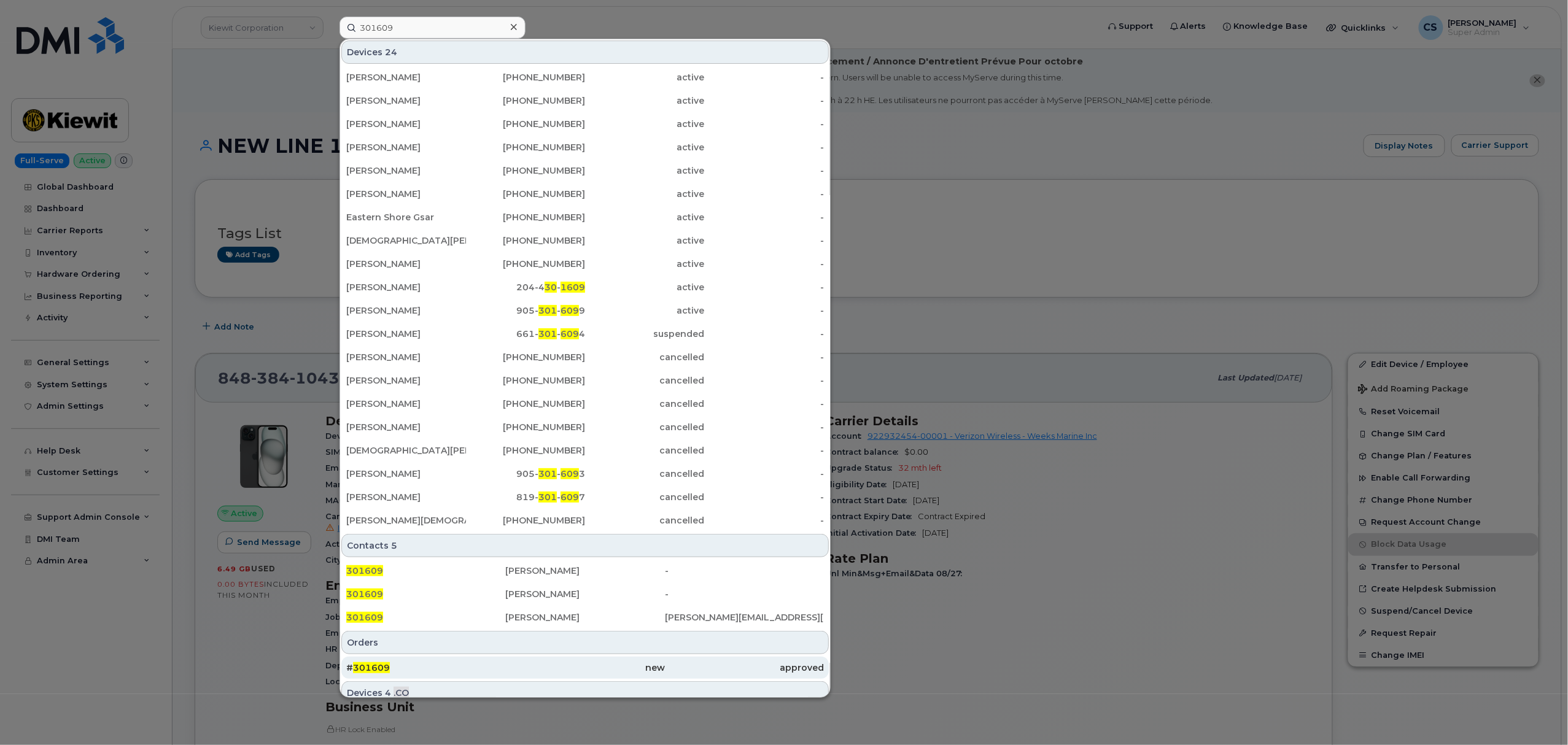
click at [378, 671] on span "301609" at bounding box center [371, 667] width 37 height 11
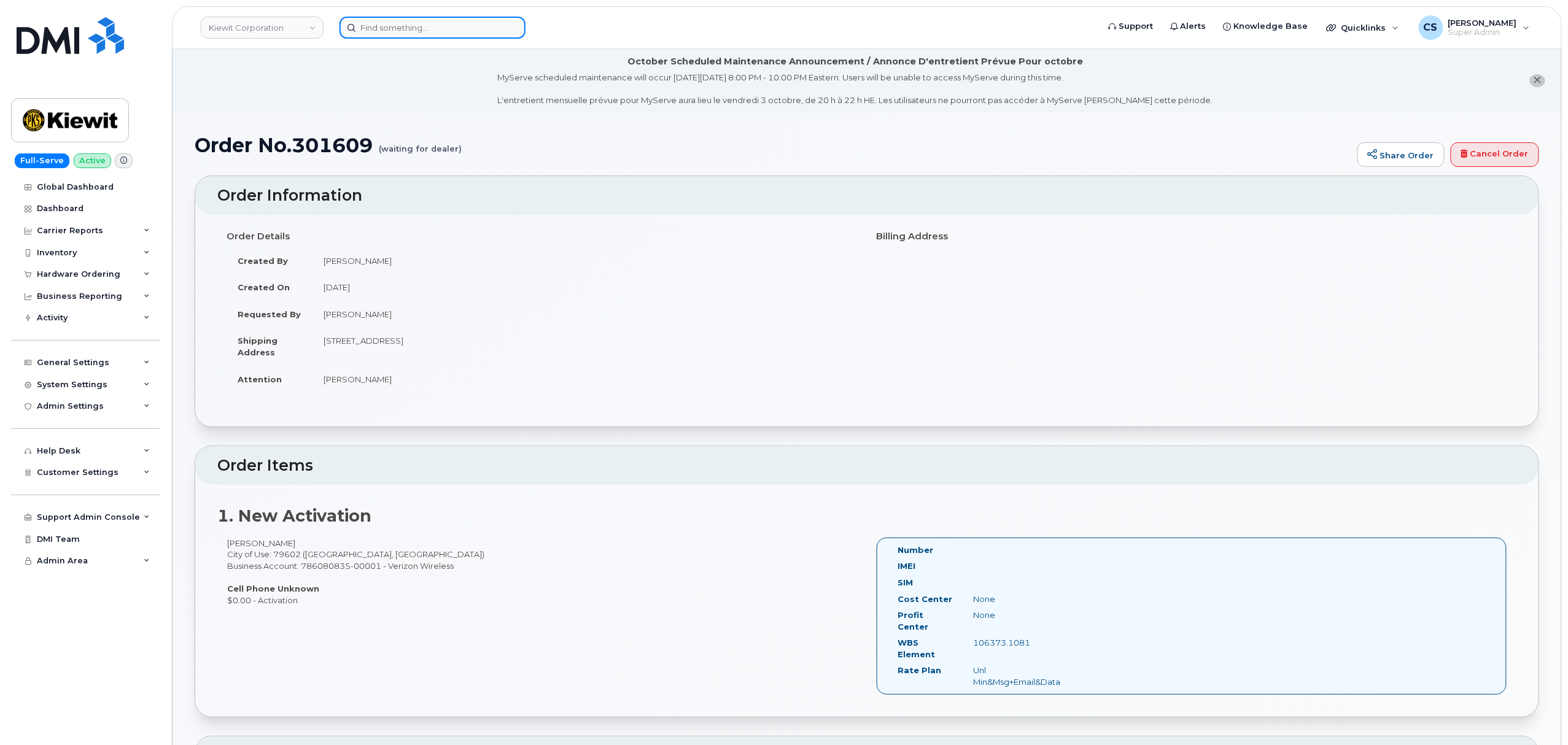
click at [409, 31] on input at bounding box center [432, 27] width 186 height 22
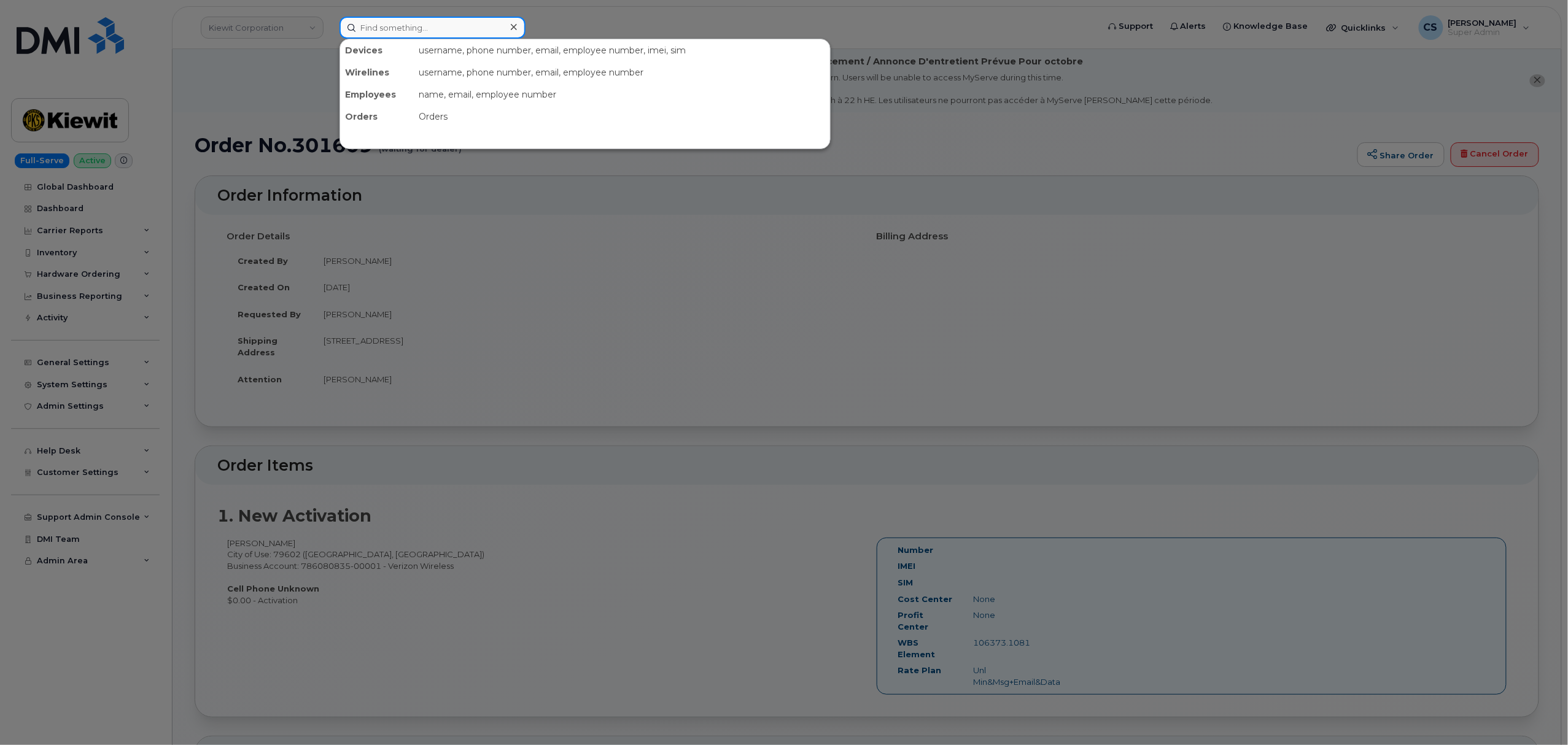
paste input "299794"
type input "299794"
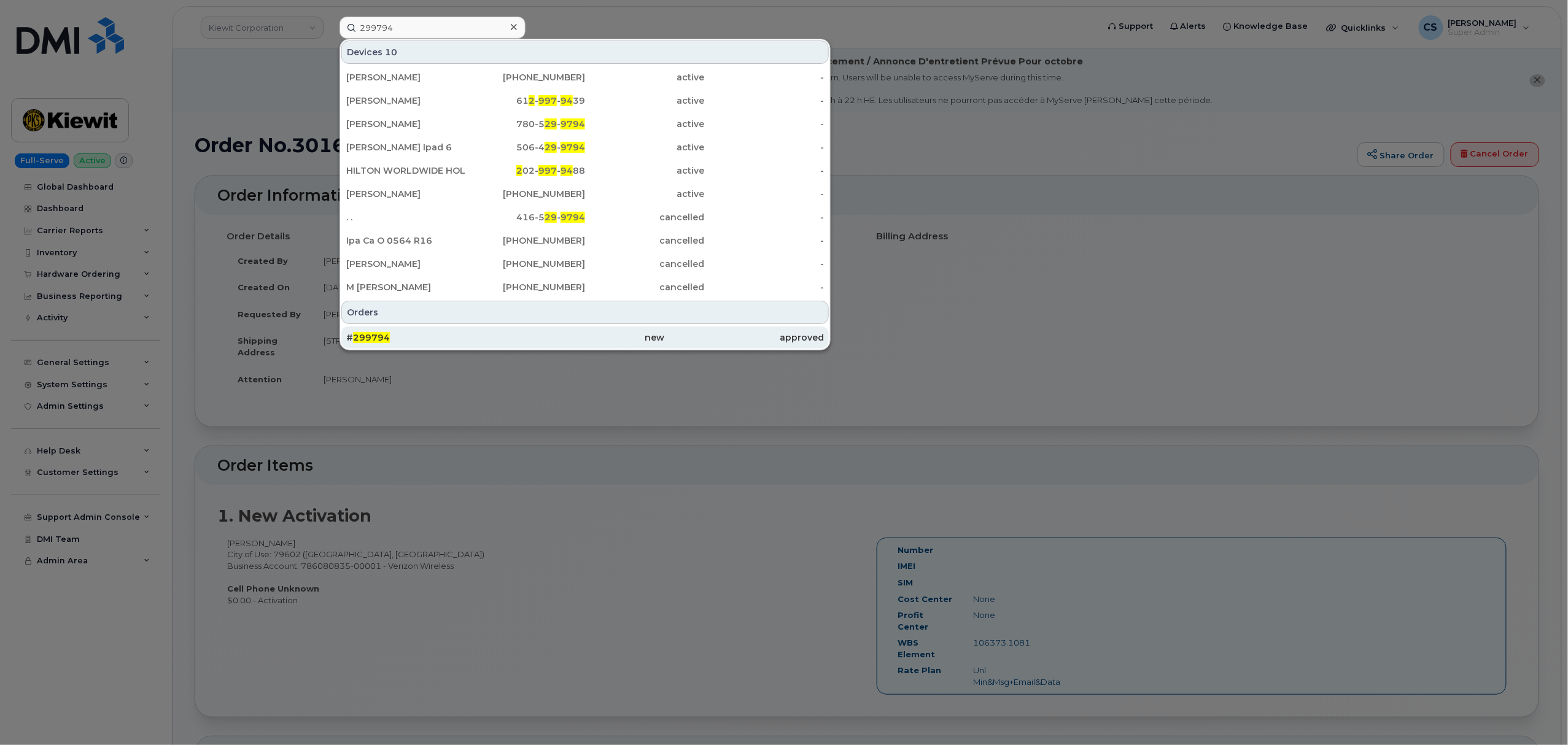
click at [372, 339] on span "299794" at bounding box center [371, 337] width 37 height 11
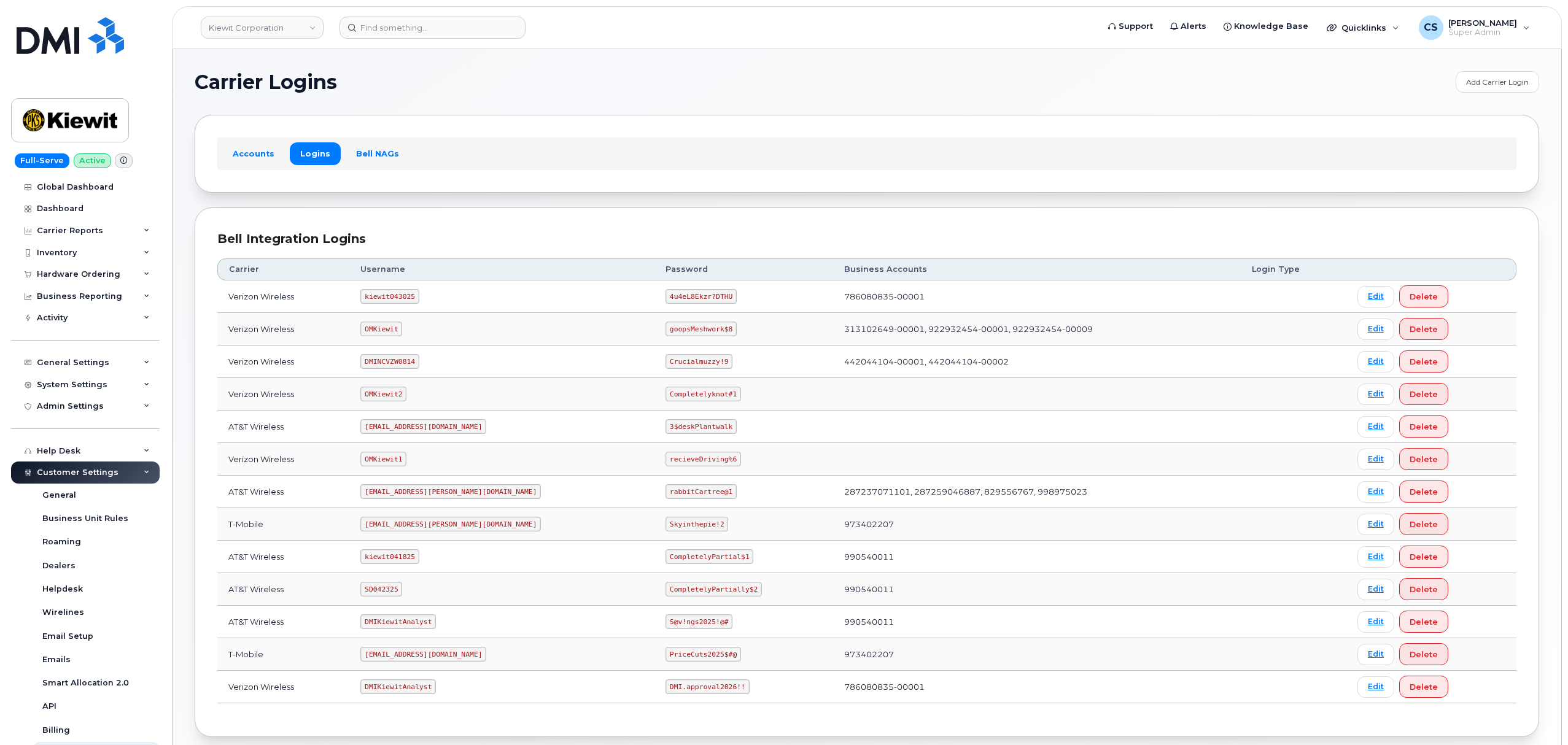
scroll to position [67, 0]
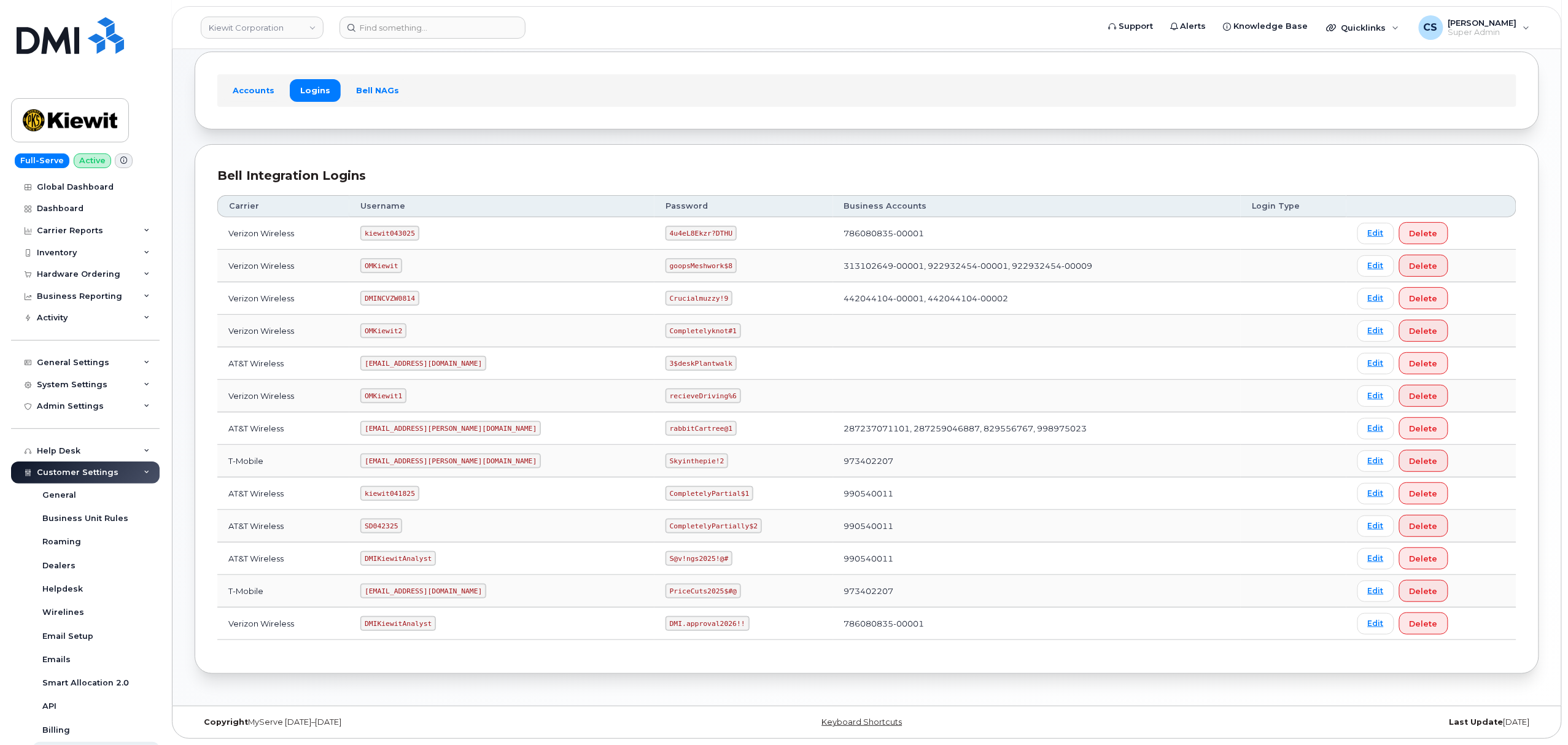
click at [411, 226] on code "kiewit043025" at bounding box center [390, 233] width 59 height 14
copy code "kiewit043025"
drag, startPoint x: 671, startPoint y: 230, endPoint x: 614, endPoint y: 224, distance: 57.3
click at [665, 226] on code "4u4eL8Ekzr?DTHU" at bounding box center [701, 233] width 71 height 14
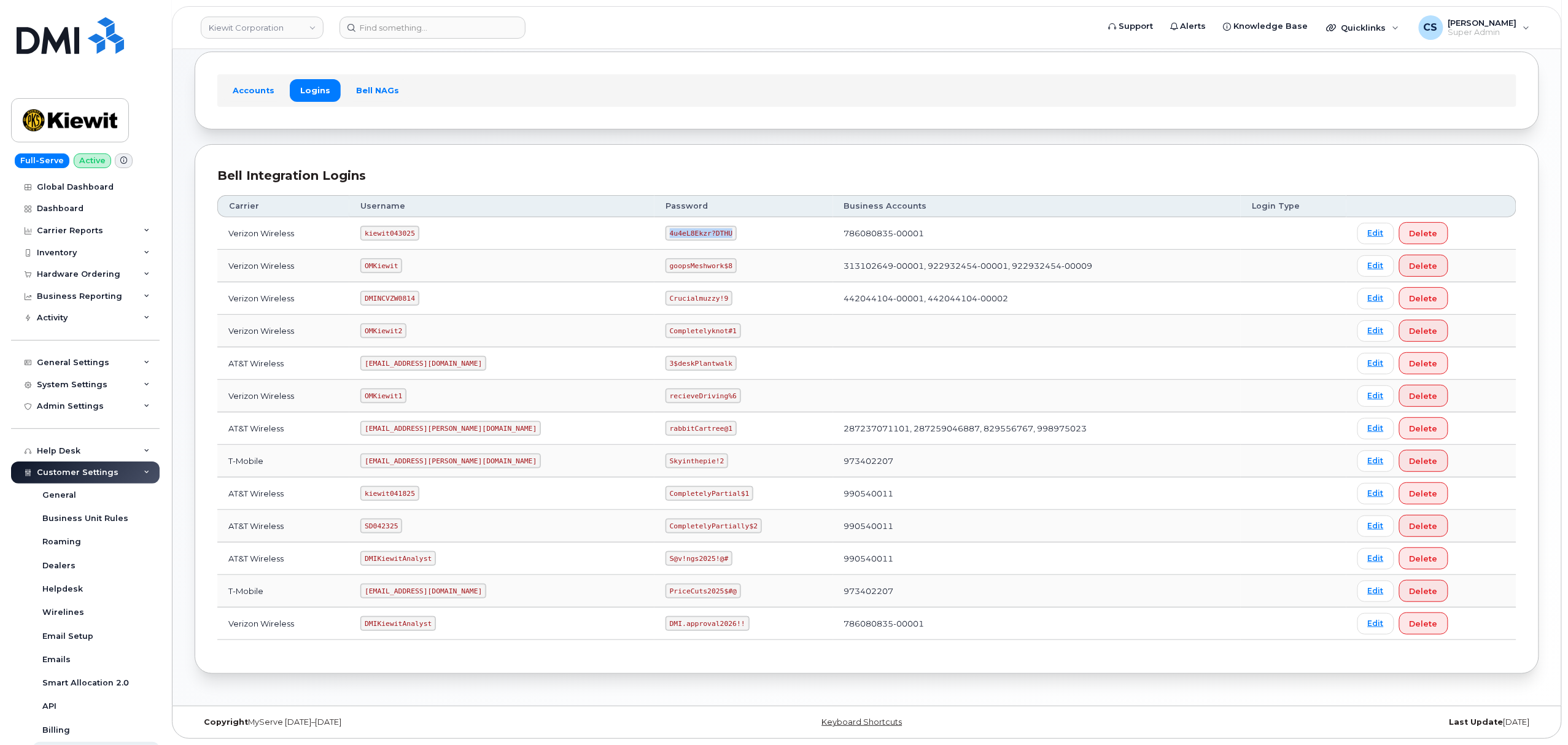
copy code "4u4eL8Ekzr?DTHU"
